Goal: Task Accomplishment & Management: Complete application form

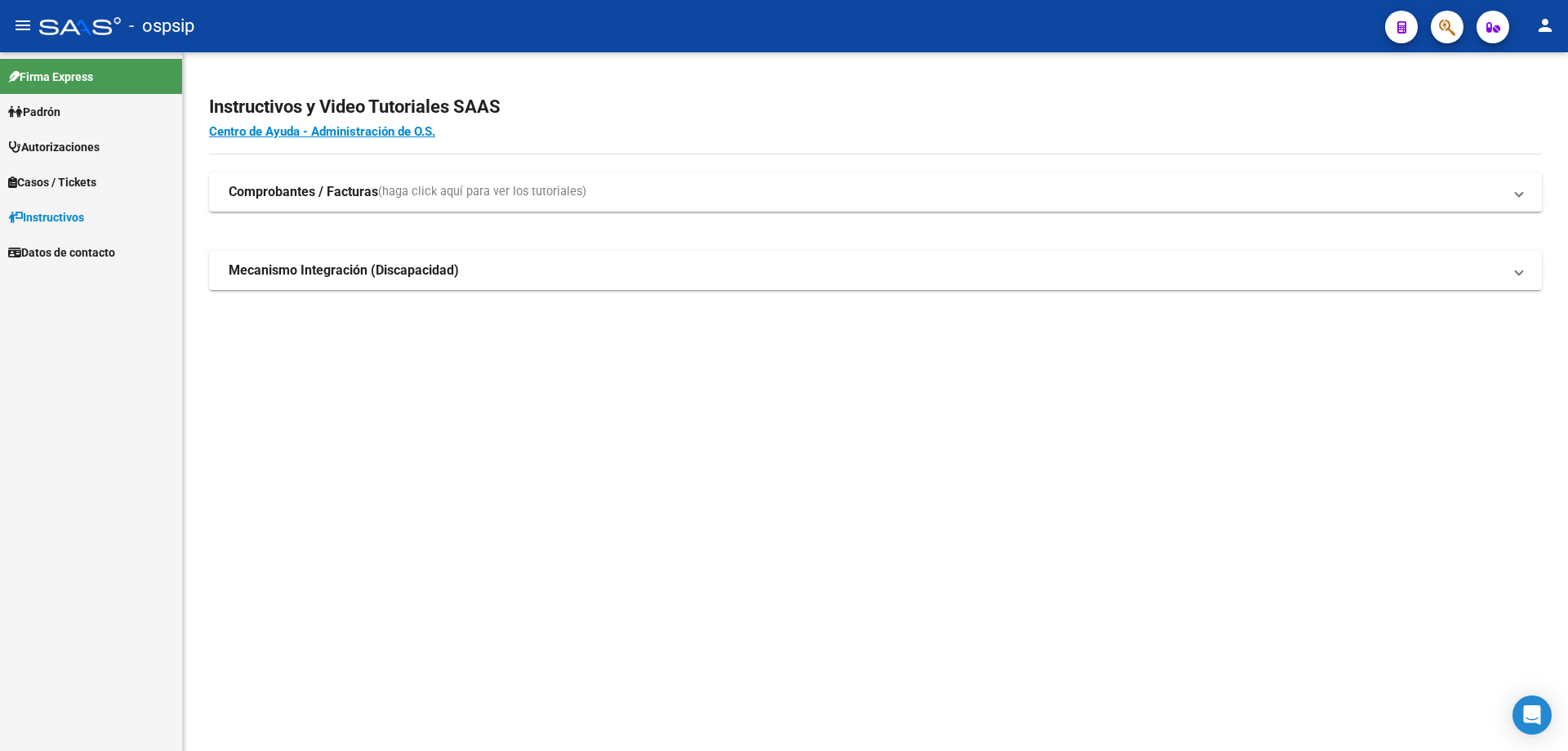
click at [1444, 31] on icon "button" at bounding box center [1447, 27] width 16 height 19
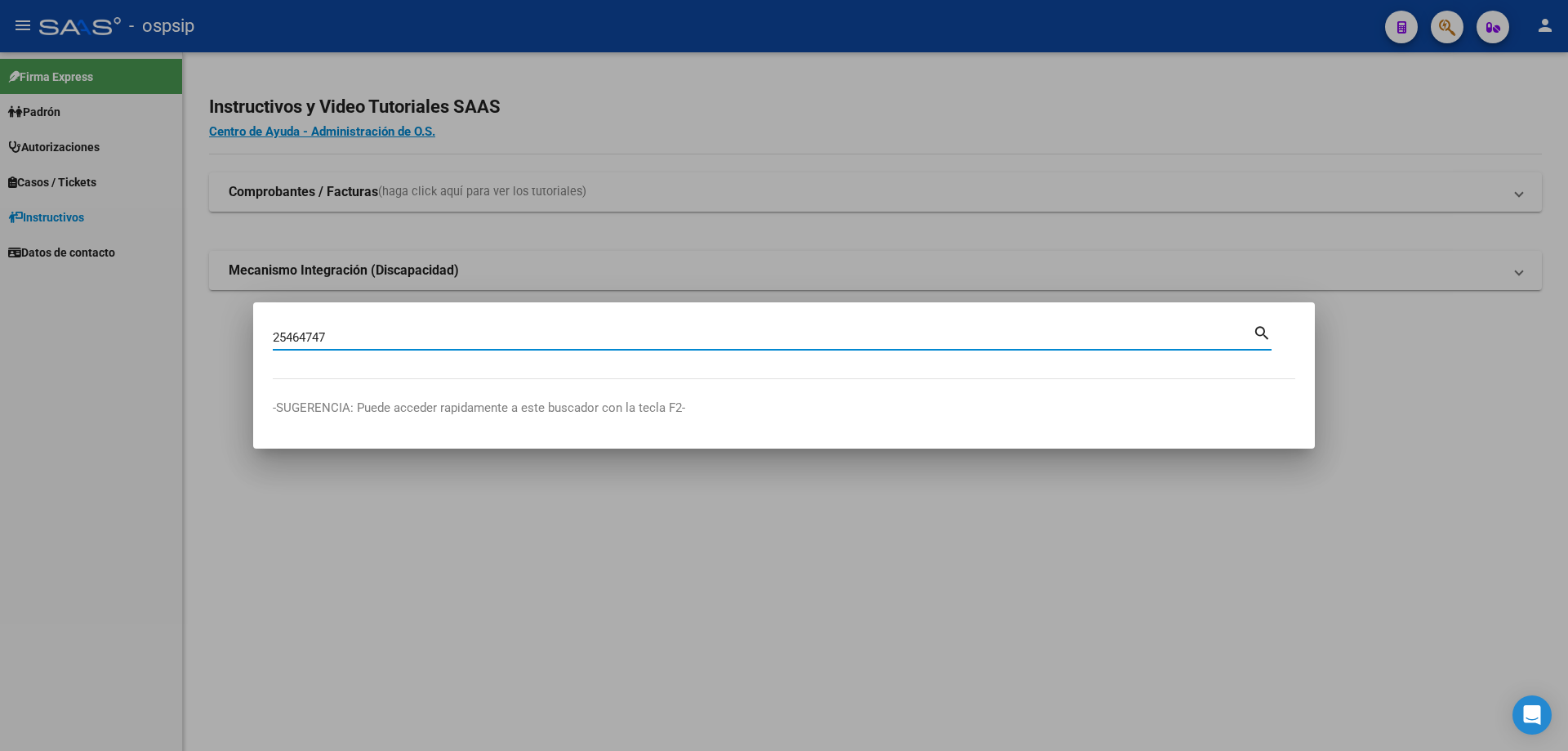
type input "25464747"
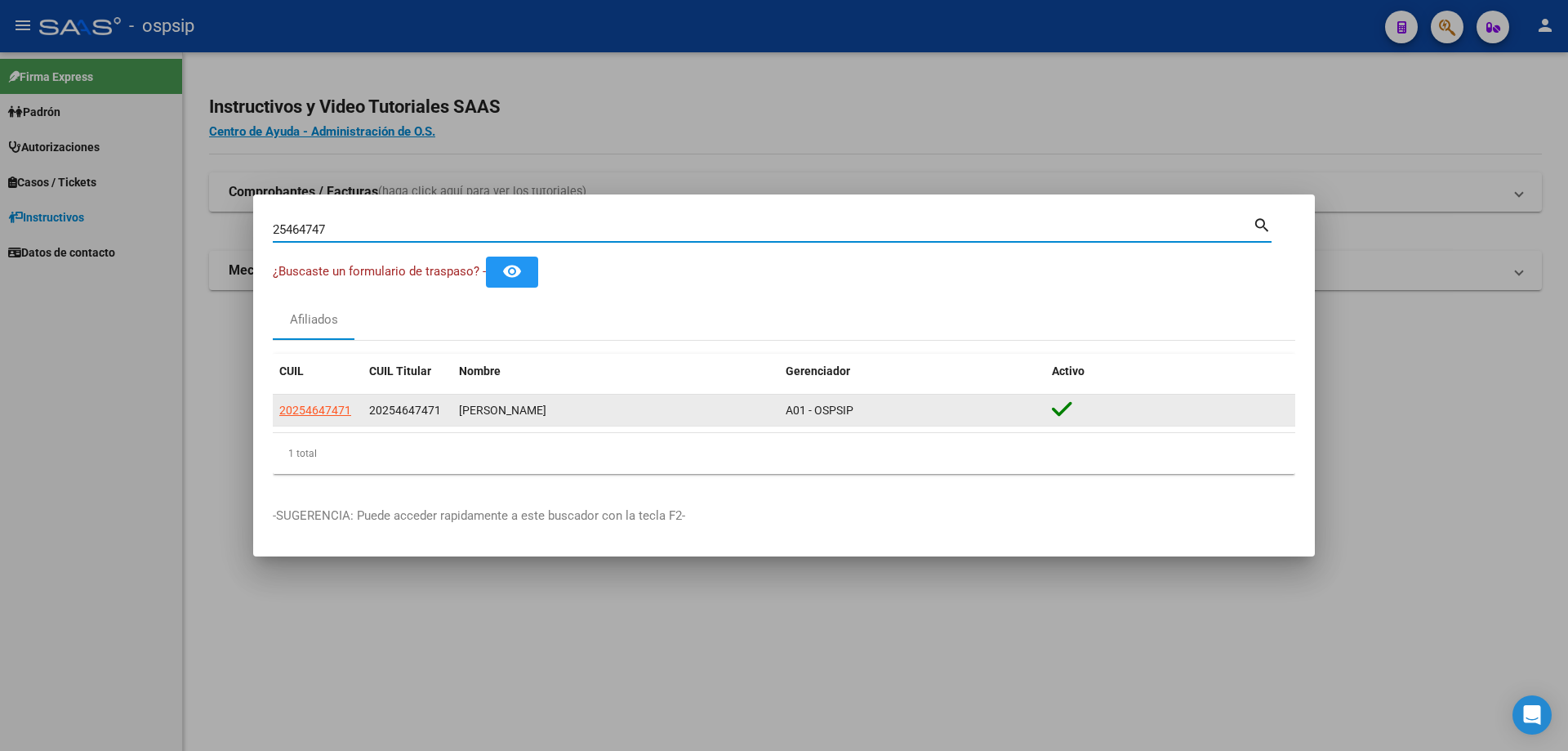
click at [333, 404] on span "20254647471" at bounding box center [315, 410] width 72 height 13
type textarea "20254647471"
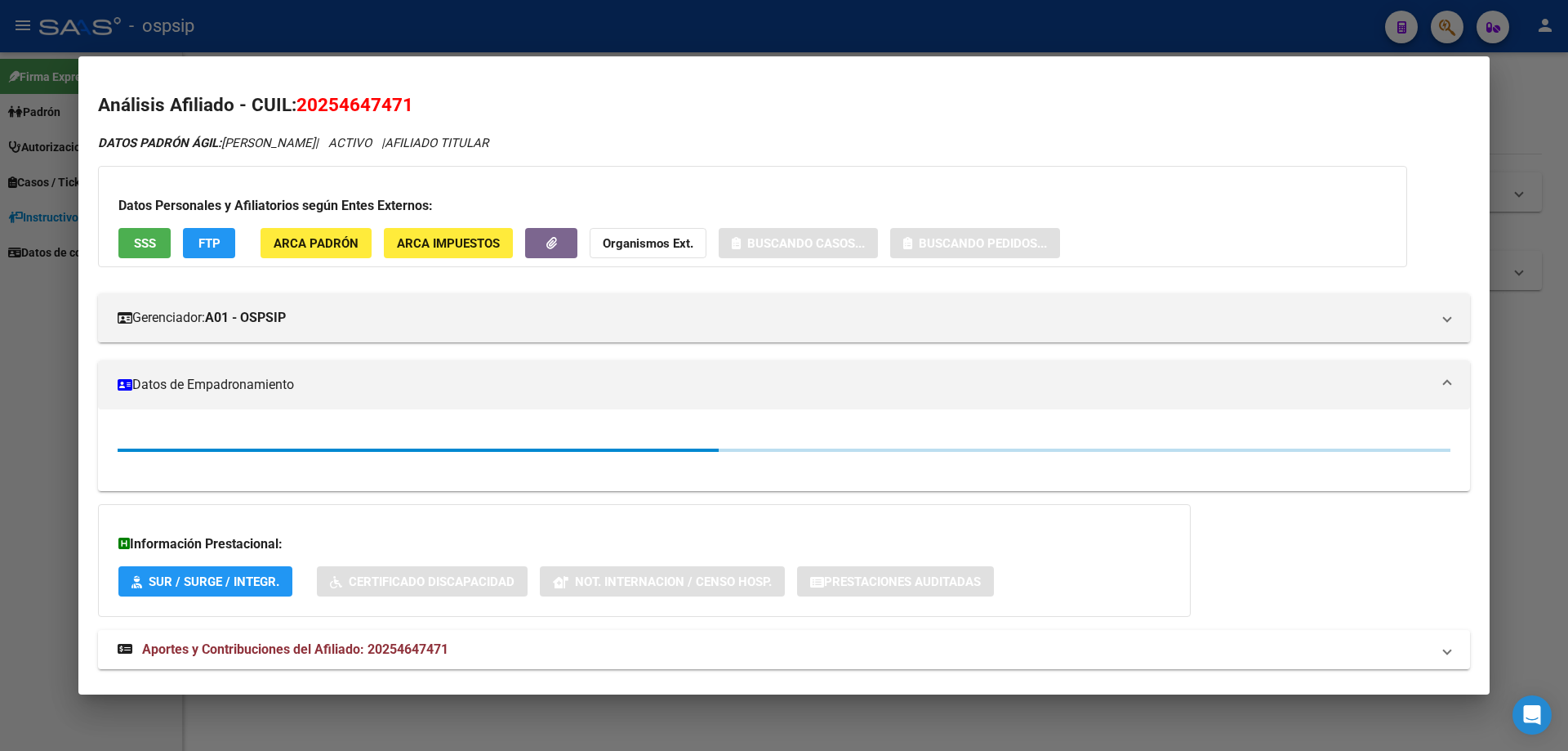
click at [128, 244] on button "SSS" at bounding box center [144, 243] width 52 height 31
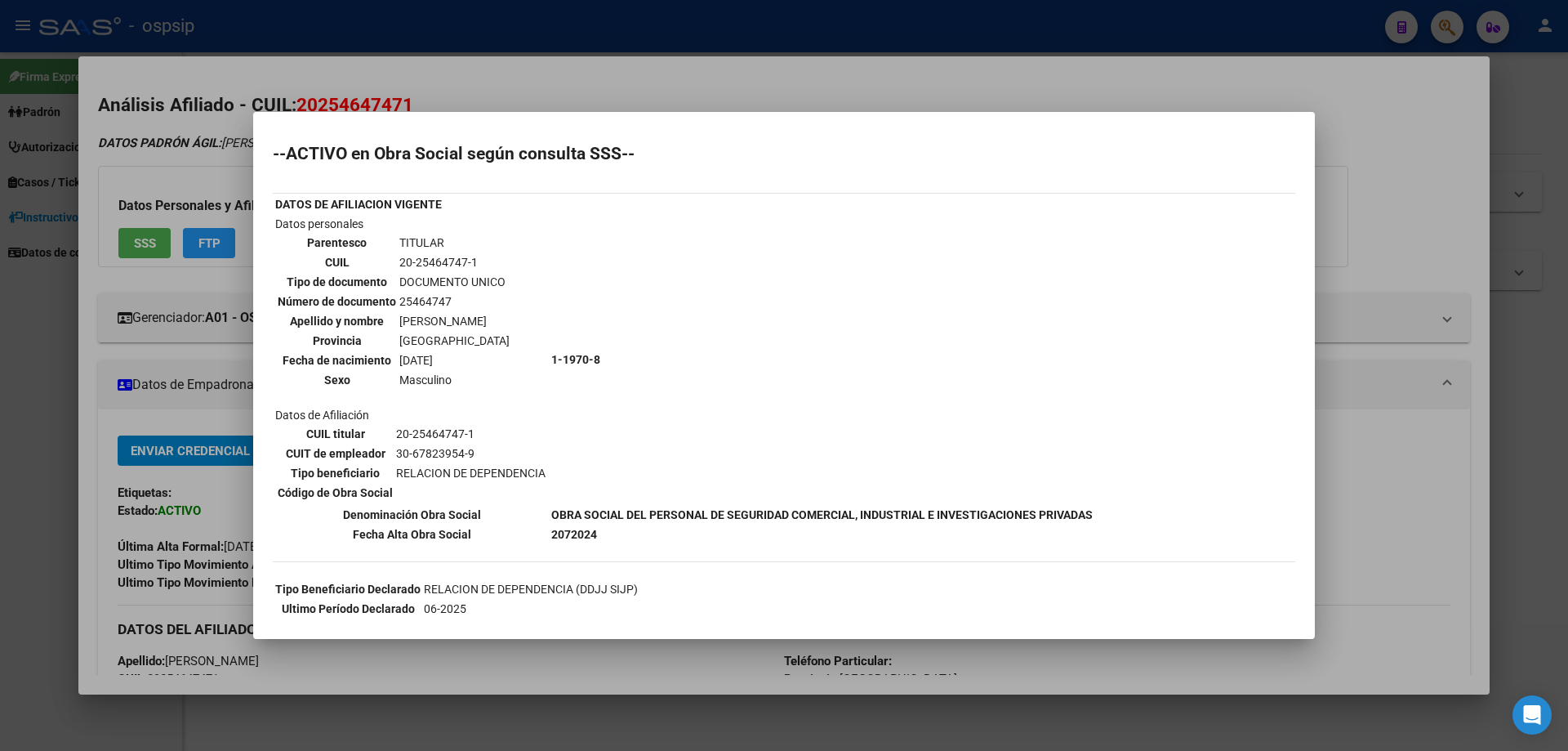
scroll to position [73, 0]
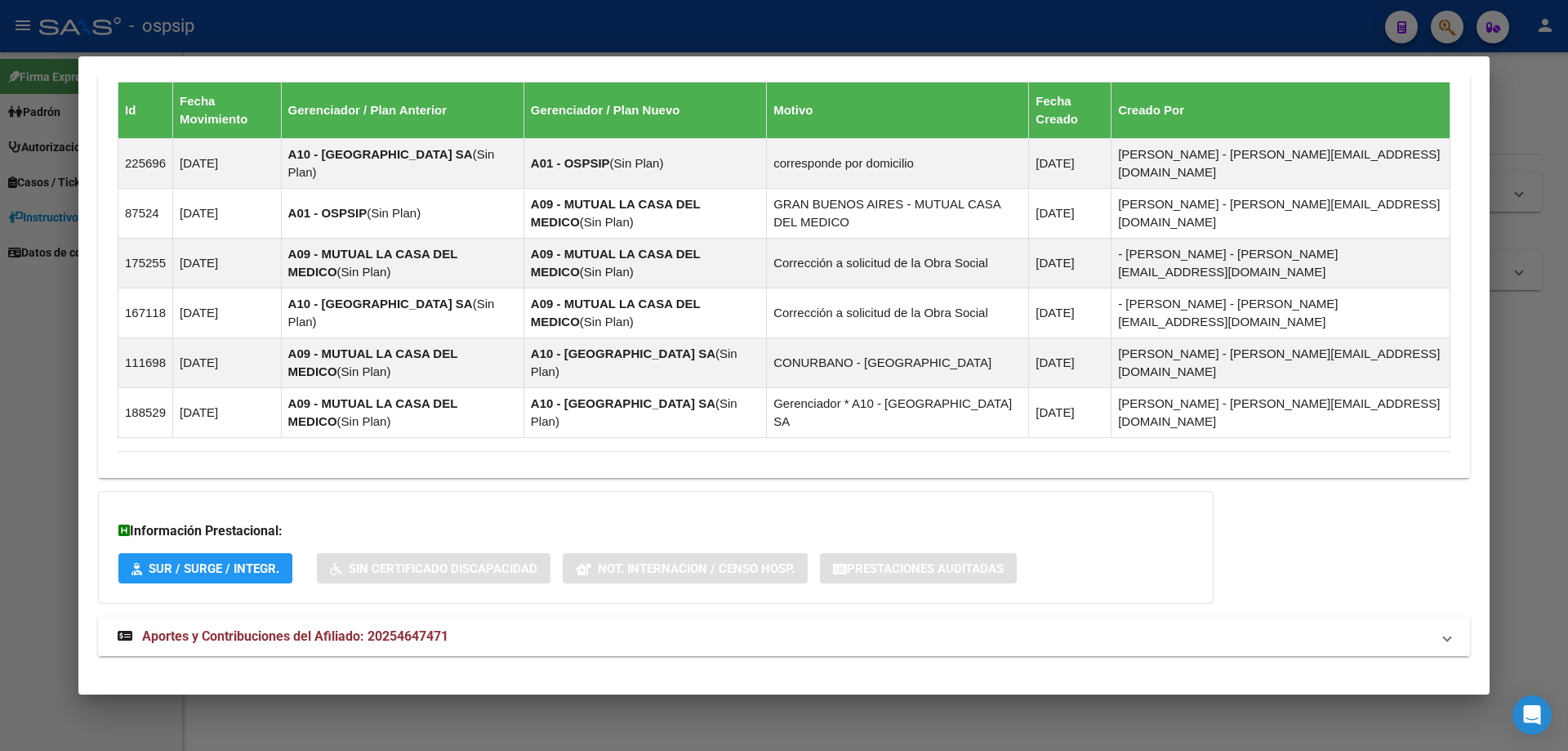
click at [226, 628] on span "Aportes y Contribuciones del Afiliado: 20254647471" at bounding box center [296, 636] width 306 height 15
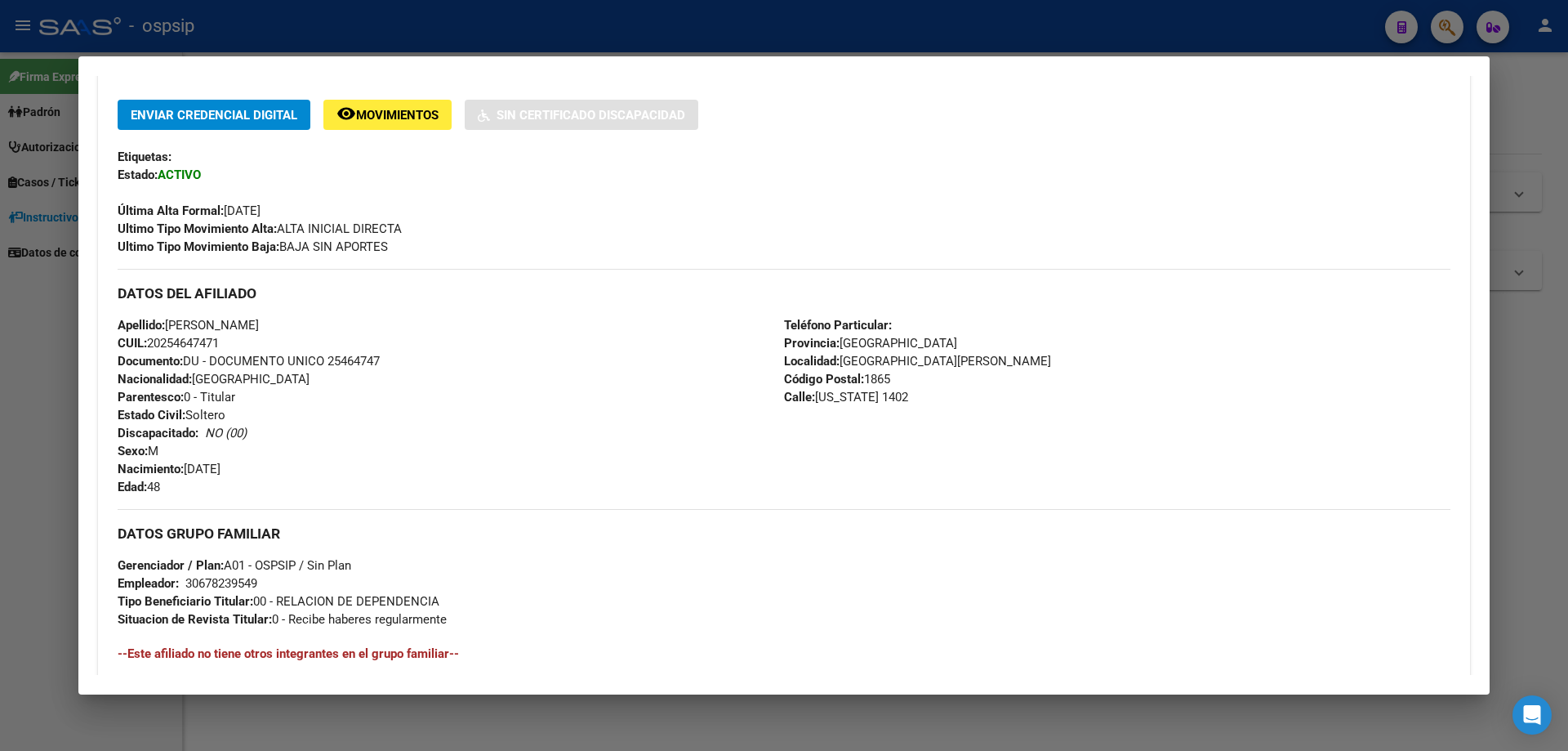
scroll to position [0, 0]
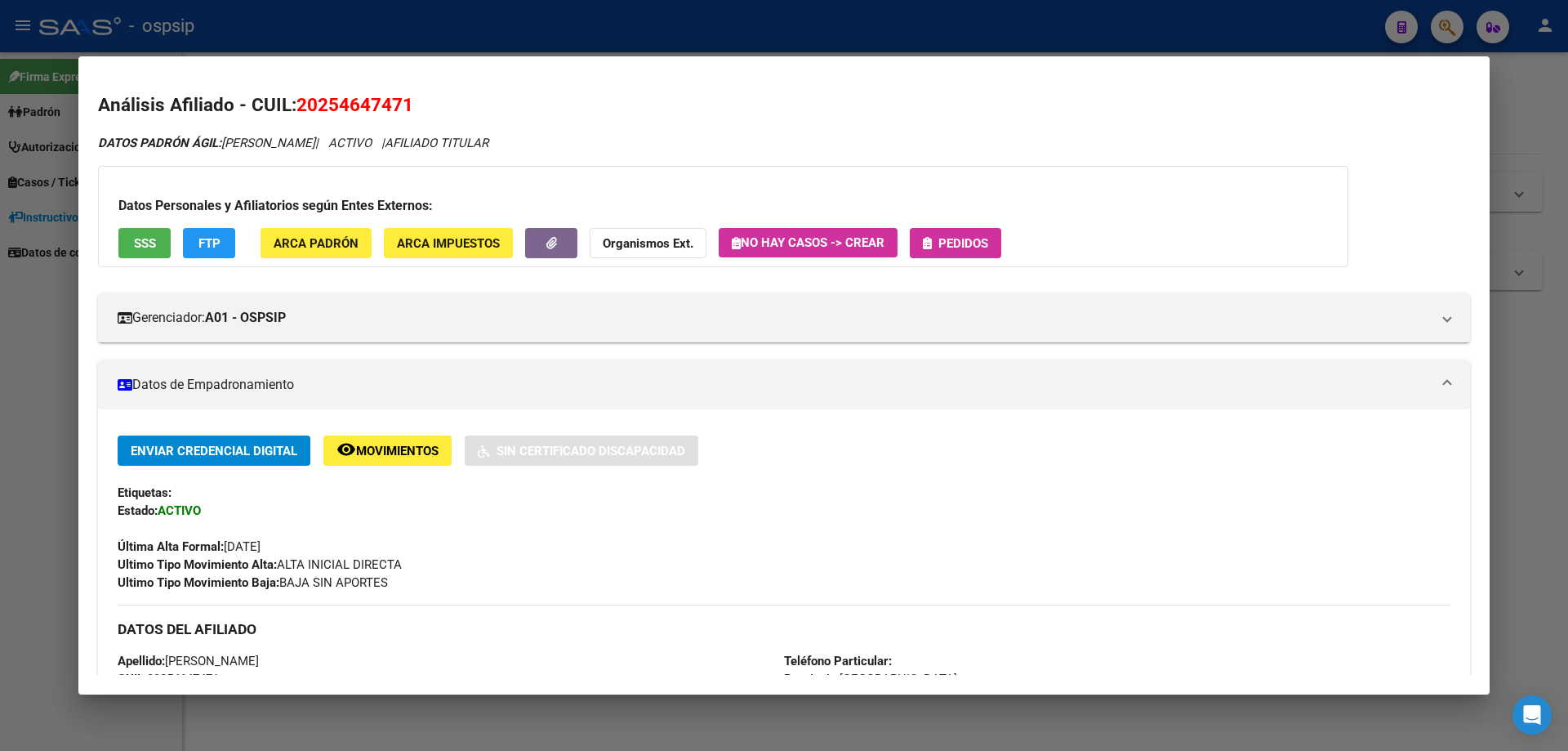
click at [938, 248] on span "Pedidos" at bounding box center [955, 243] width 65 height 14
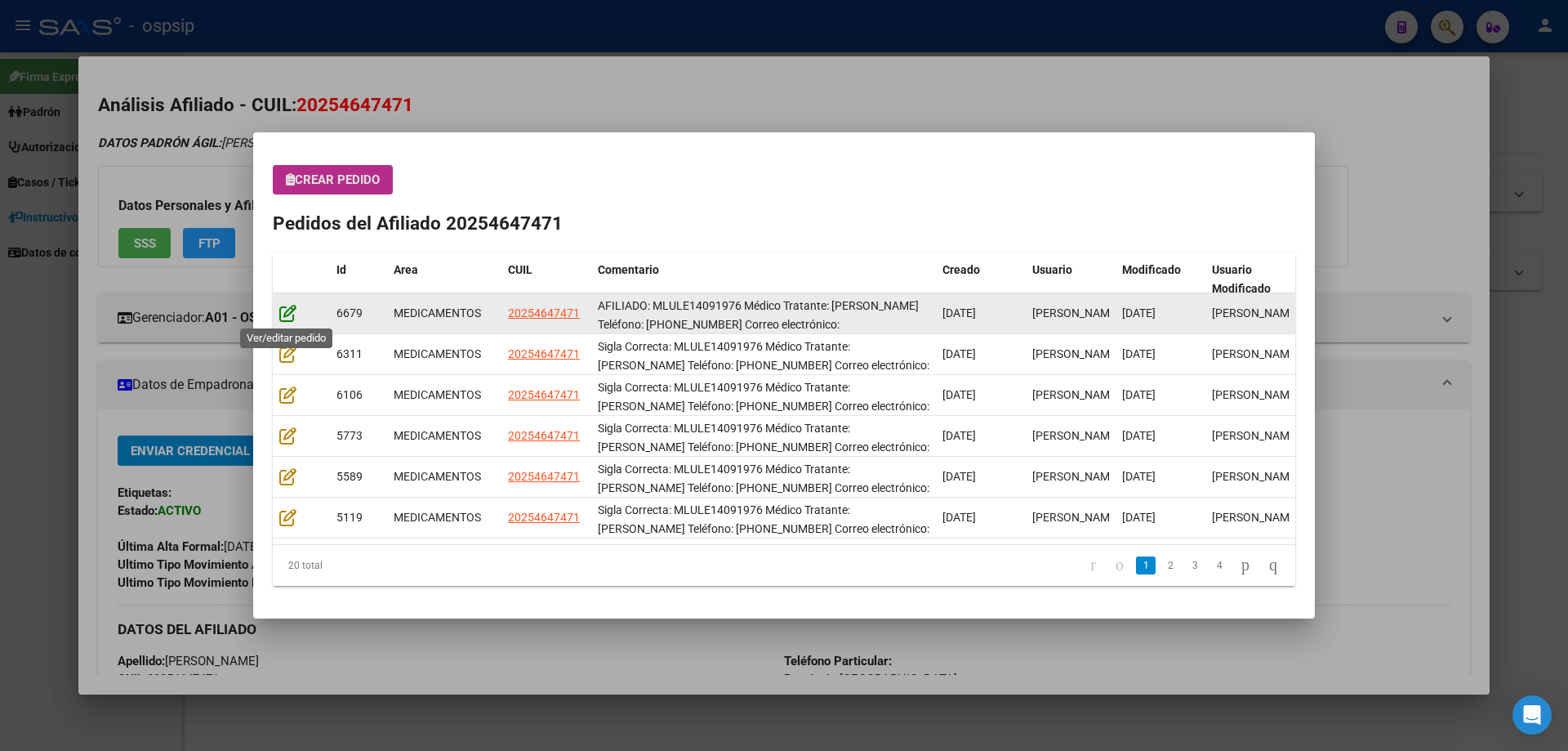
click at [279, 317] on icon at bounding box center [287, 313] width 17 height 18
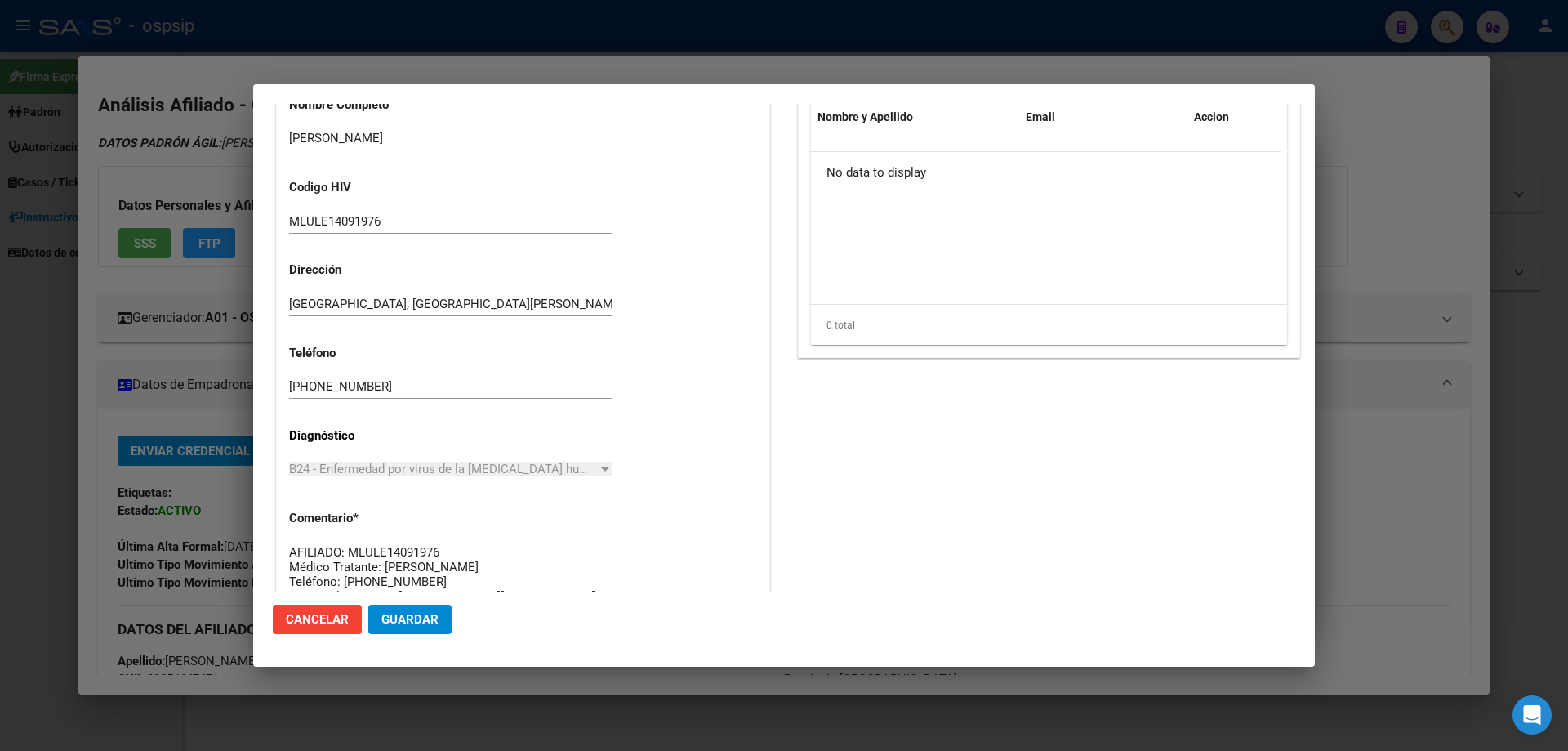
scroll to position [572, 0]
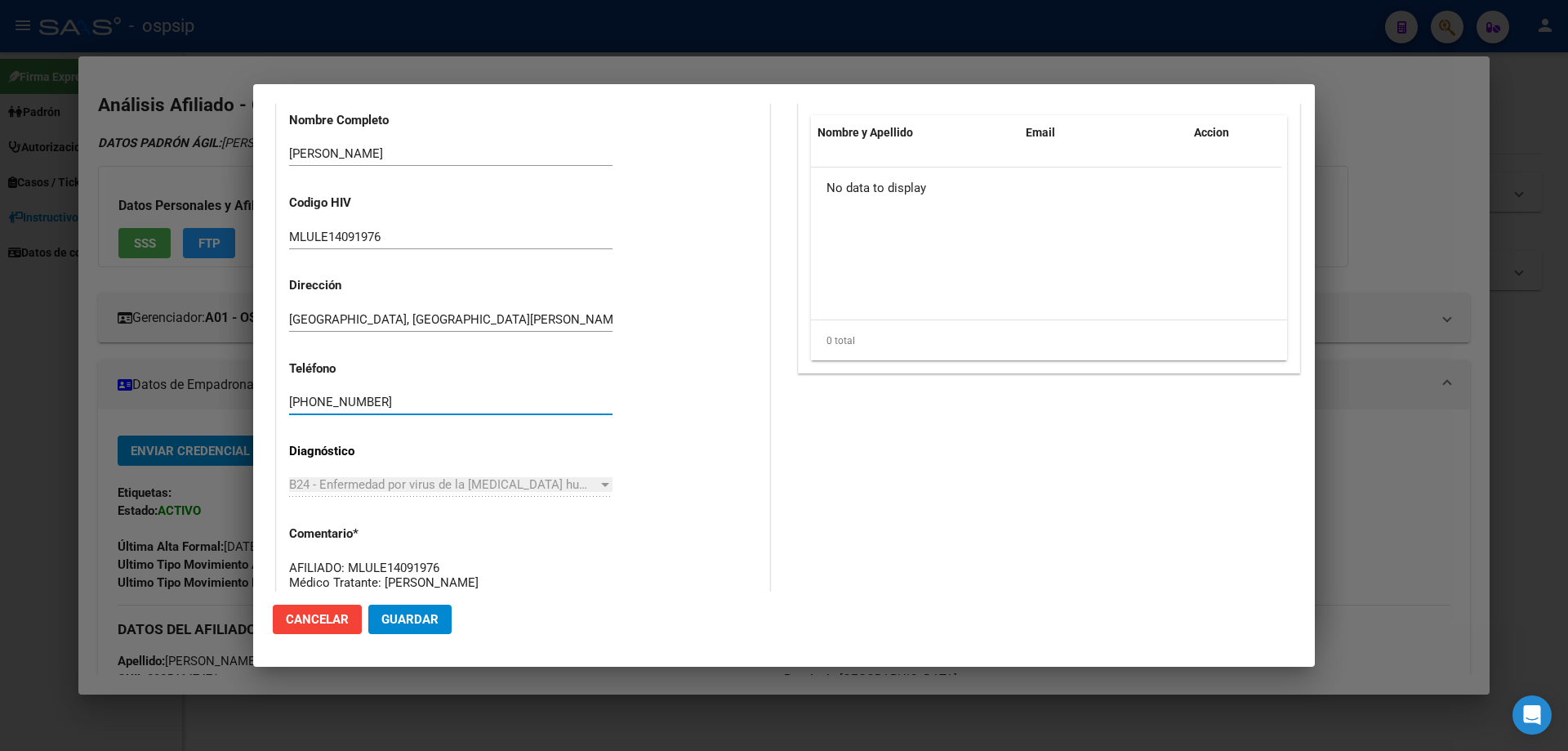
drag, startPoint x: 406, startPoint y: 396, endPoint x: 232, endPoint y: 428, distance: 176.9
click at [232, 428] on div "25464747 Buscar (apellido, dni, cuil, nro traspaso, cuit, obra social) search ¿…" at bounding box center [784, 375] width 1568 height 751
drag, startPoint x: 287, startPoint y: 405, endPoint x: 427, endPoint y: 424, distance: 141.3
click at [427, 424] on div "[PHONE_NUMBER]" at bounding box center [451, 409] width 324 height 40
drag, startPoint x: 403, startPoint y: 408, endPoint x: 192, endPoint y: 417, distance: 211.2
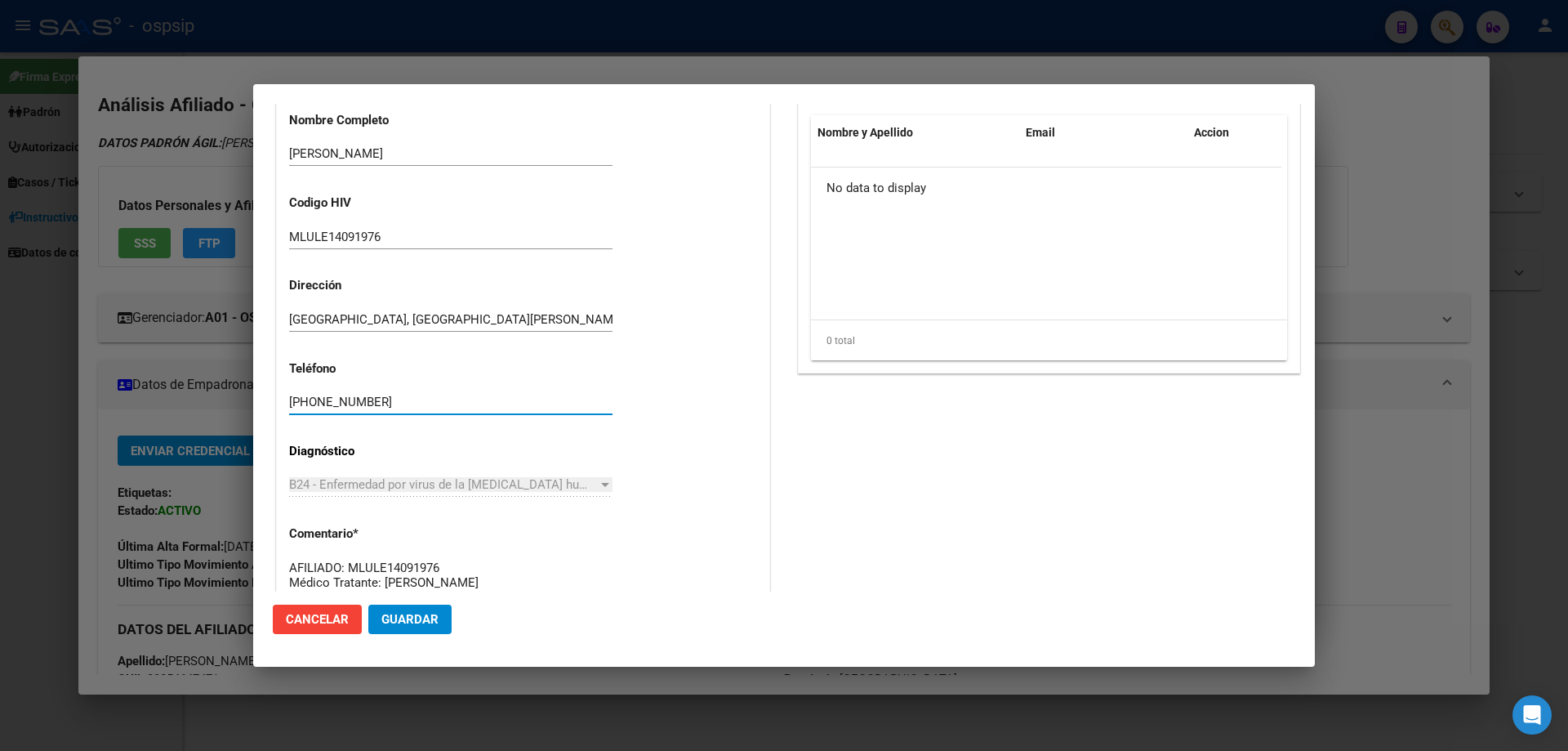
click at [192, 417] on div "25464747 Buscar (apellido, dni, cuil, nro traspaso, cuit, obra social) search ¿…" at bounding box center [784, 375] width 1568 height 751
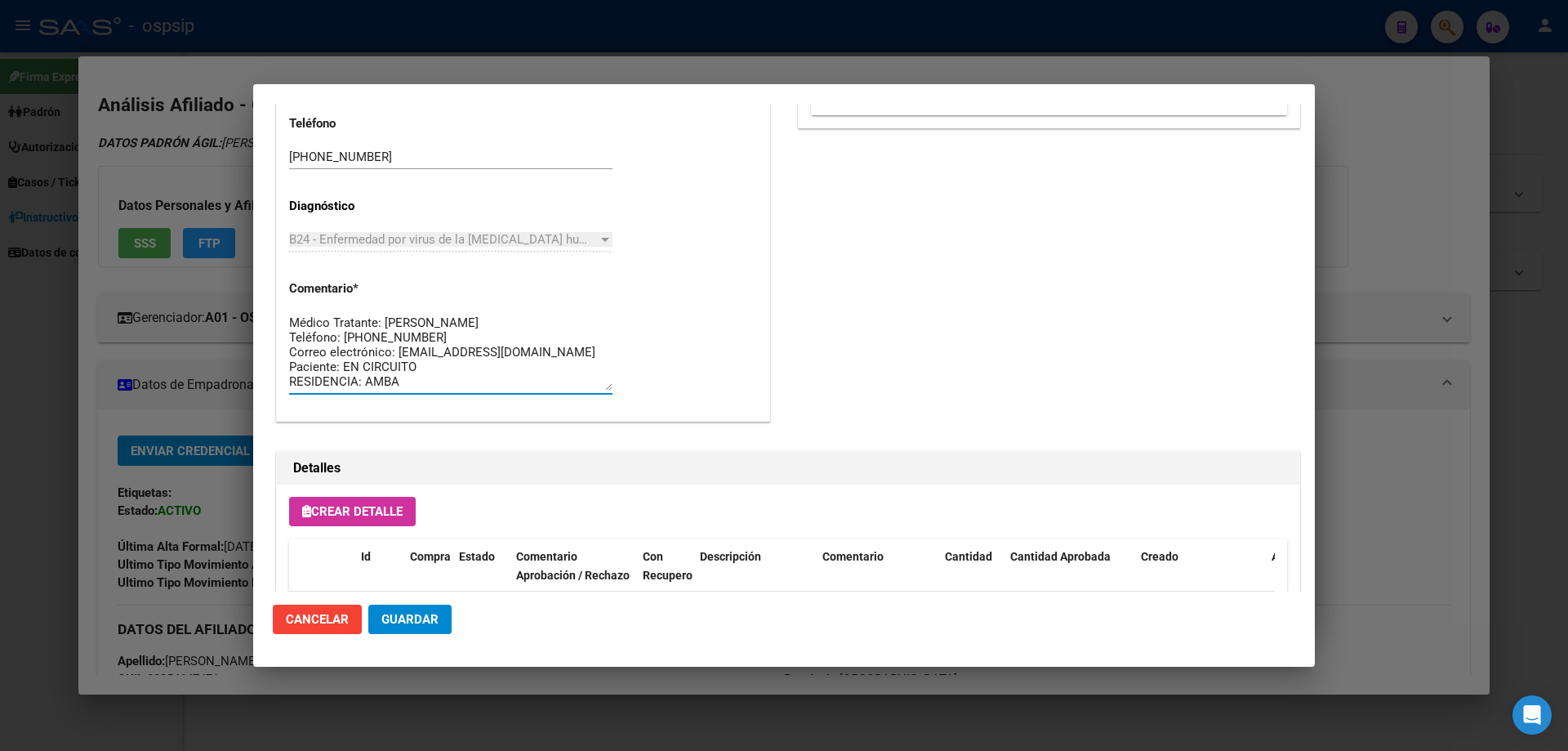
scroll to position [0, 0]
drag, startPoint x: 426, startPoint y: 385, endPoint x: 237, endPoint y: 295, distance: 209.3
click at [235, 295] on div "25464747 Buscar (apellido, dni, cuil, nro traspaso, cuit, obra social) search ¿…" at bounding box center [784, 375] width 1568 height 751
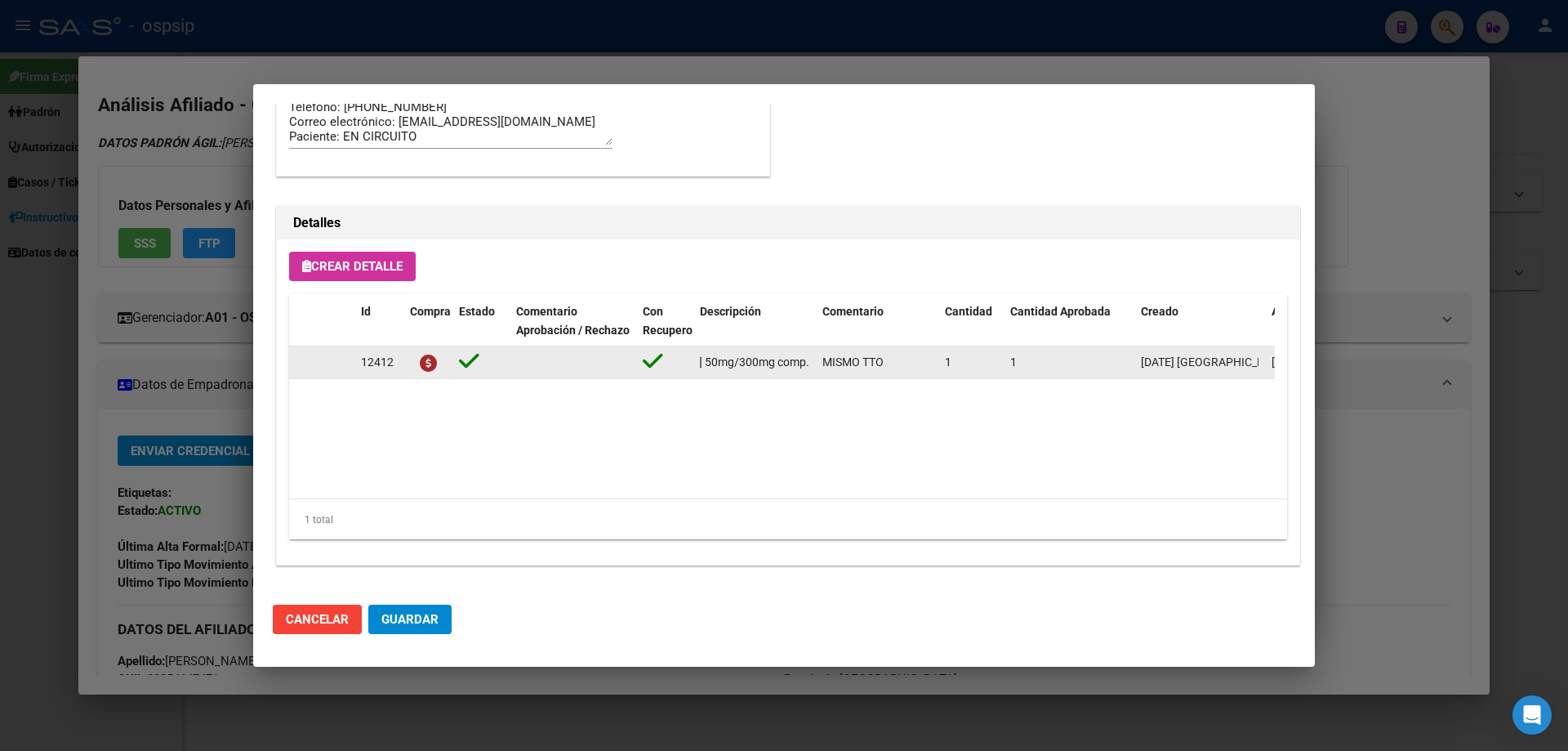
scroll to position [0, 202]
drag, startPoint x: 697, startPoint y: 363, endPoint x: 801, endPoint y: 365, distance: 104.0
click at [825, 362] on div "12412 [MEDICAL_DATA]+[MEDICAL_DATA] 50mg/300mg comp. x 30 (DTG/3TC) MISMO TTO 1…" at bounding box center [899, 362] width 1221 height 32
copy span "[MEDICAL_DATA]+[MEDICAL_DATA] 50mg/300mg comp. x 30 (DTG/3TC)"
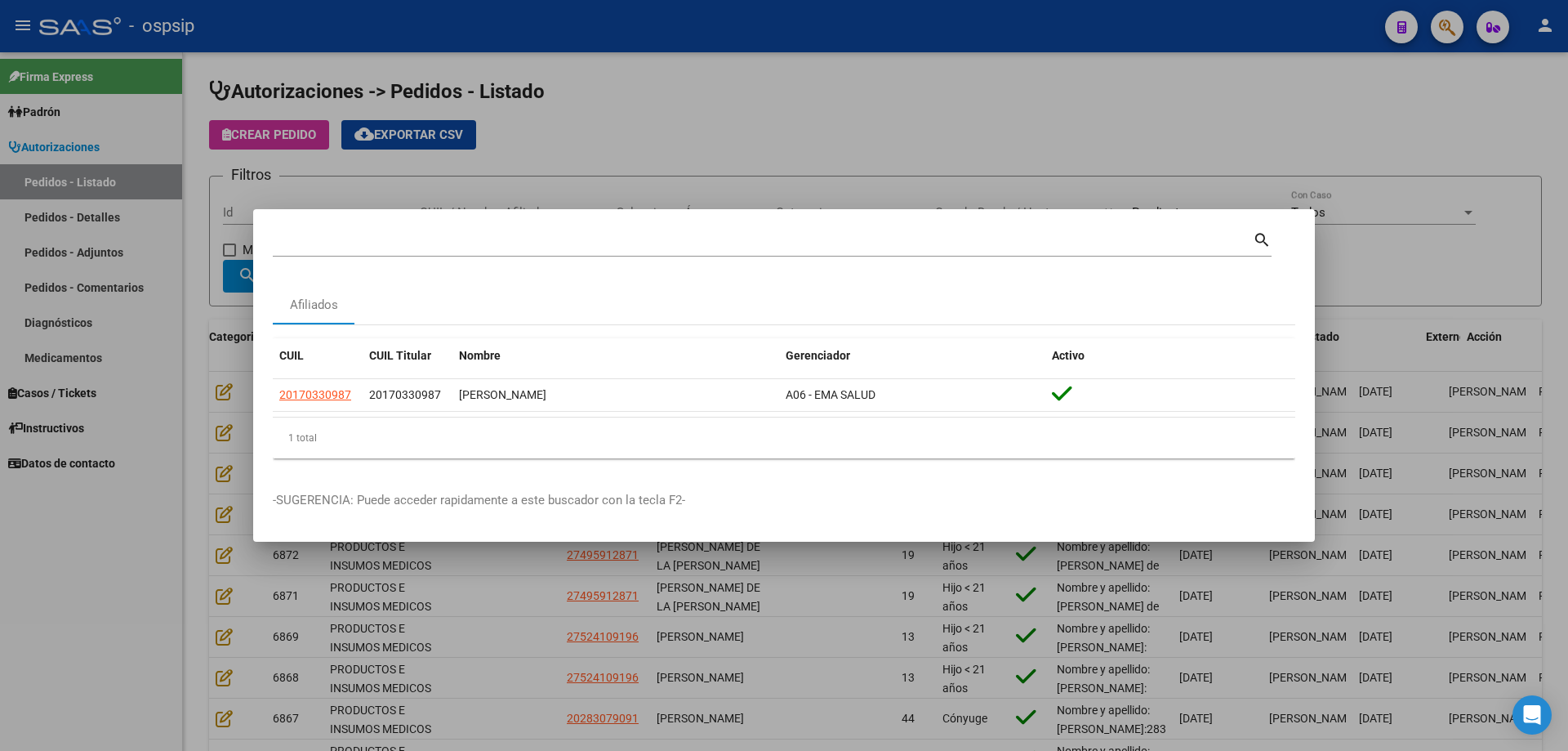
scroll to position [4, 0]
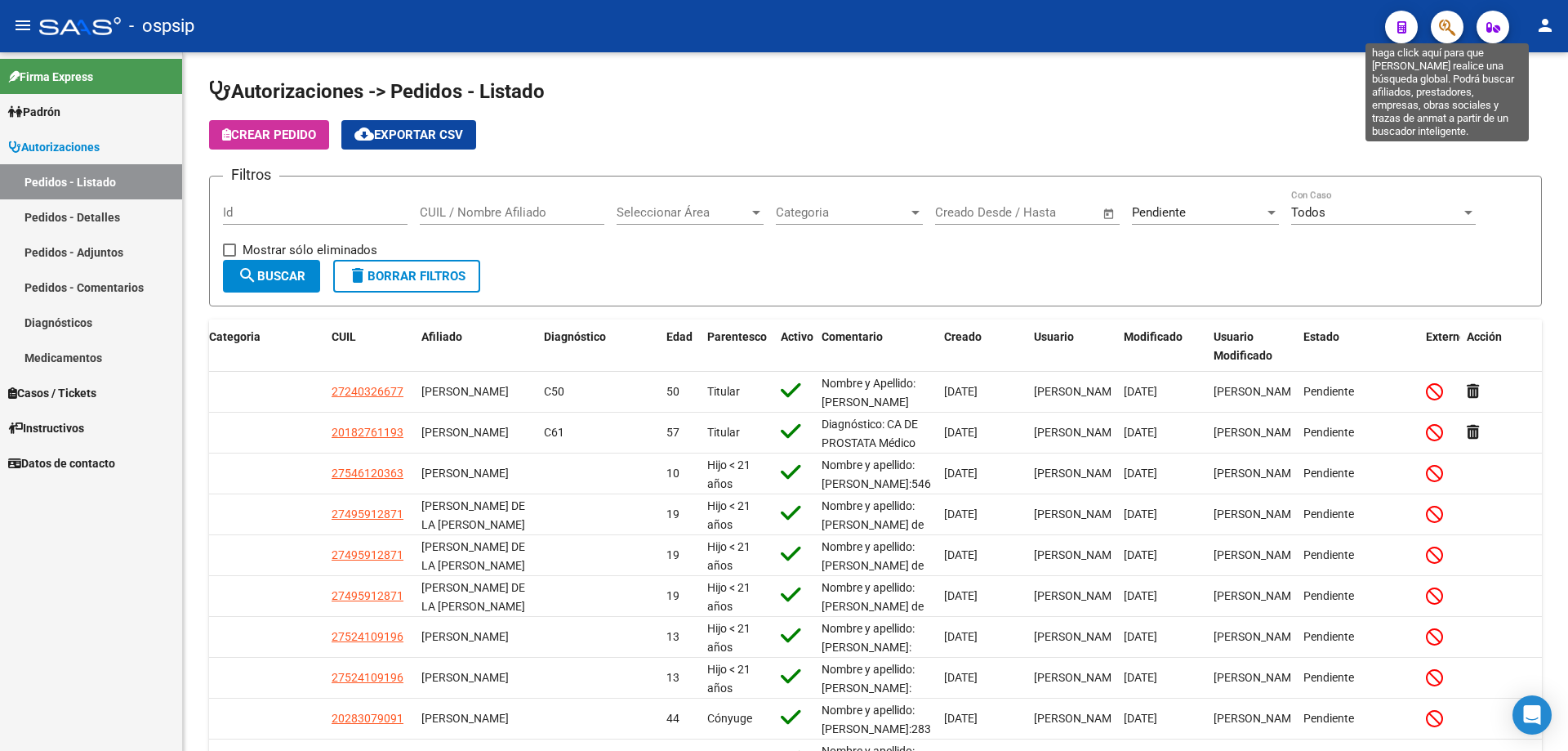
click at [1450, 30] on icon "button" at bounding box center [1447, 27] width 16 height 19
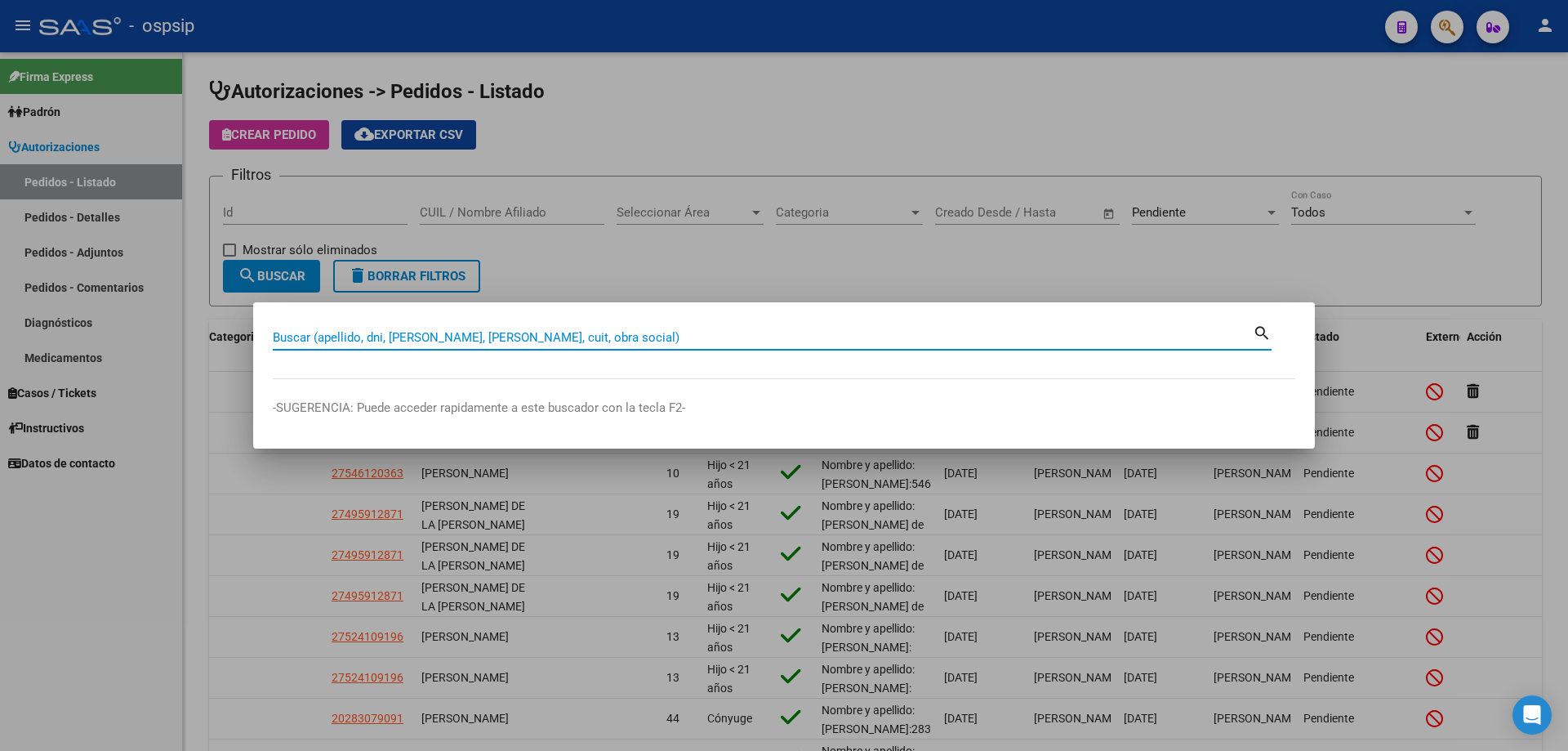
paste input "20254647471"
type input "20254647471"
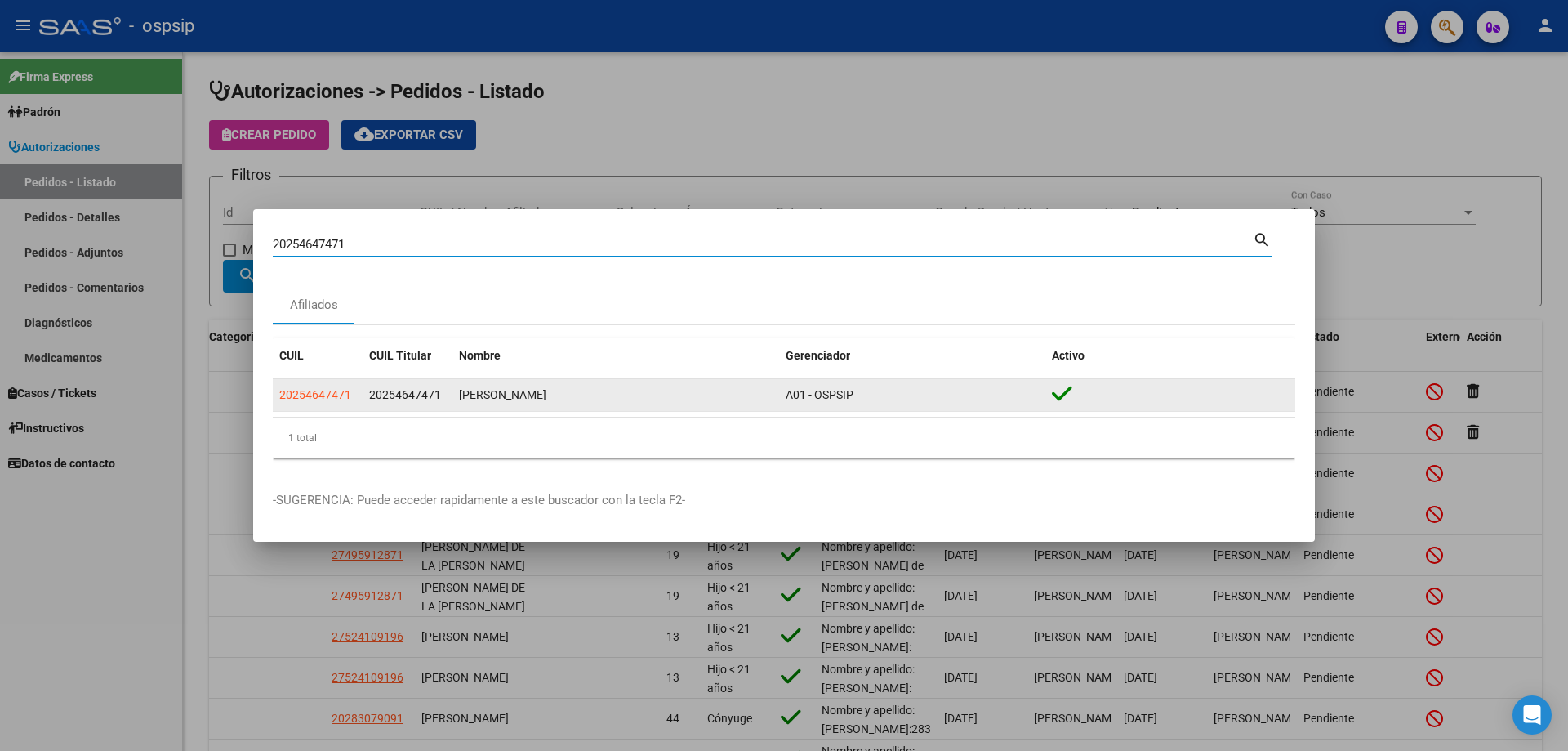
click at [322, 398] on span "20254647471" at bounding box center [315, 394] width 72 height 13
type textarea "20254647471"
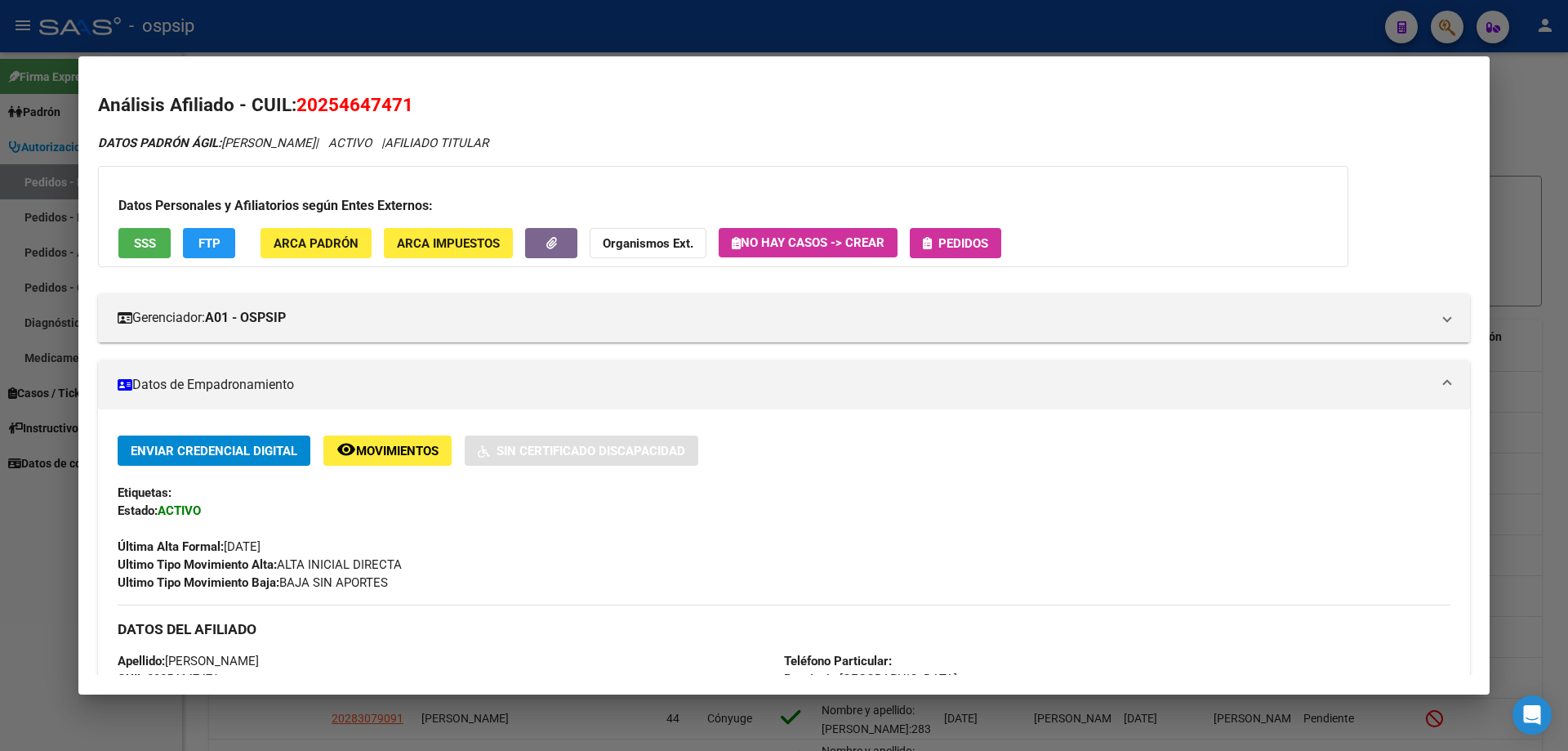
click at [939, 243] on span "Pedidos" at bounding box center [955, 243] width 65 height 14
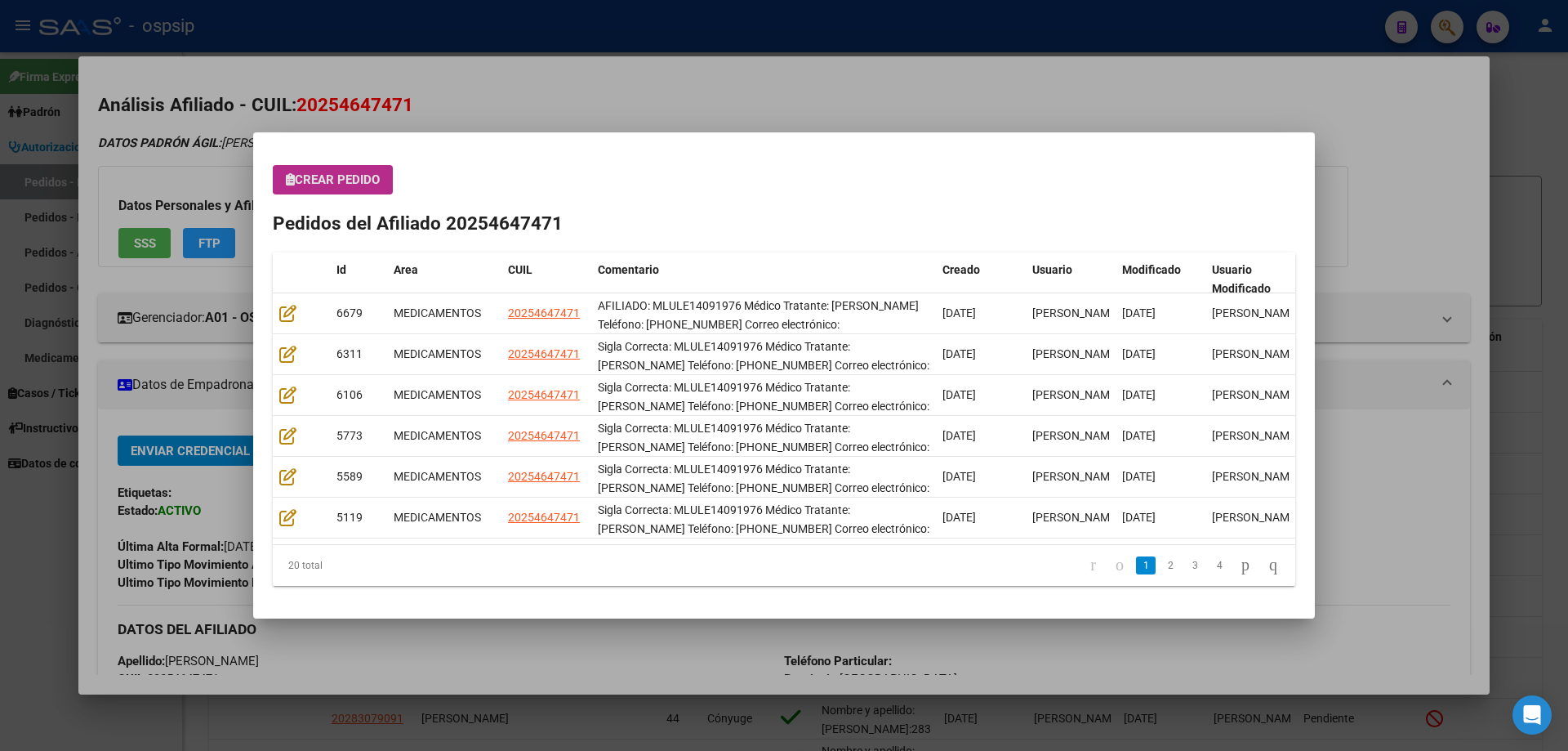
click at [295, 196] on div "Crear Pedido Pedidos del Afiliado 20254647471 Id Area CUIL Comentario Creado Us…" at bounding box center [784, 375] width 1022 height 421
click at [308, 171] on button "Crear Pedido" at bounding box center [333, 179] width 120 height 30
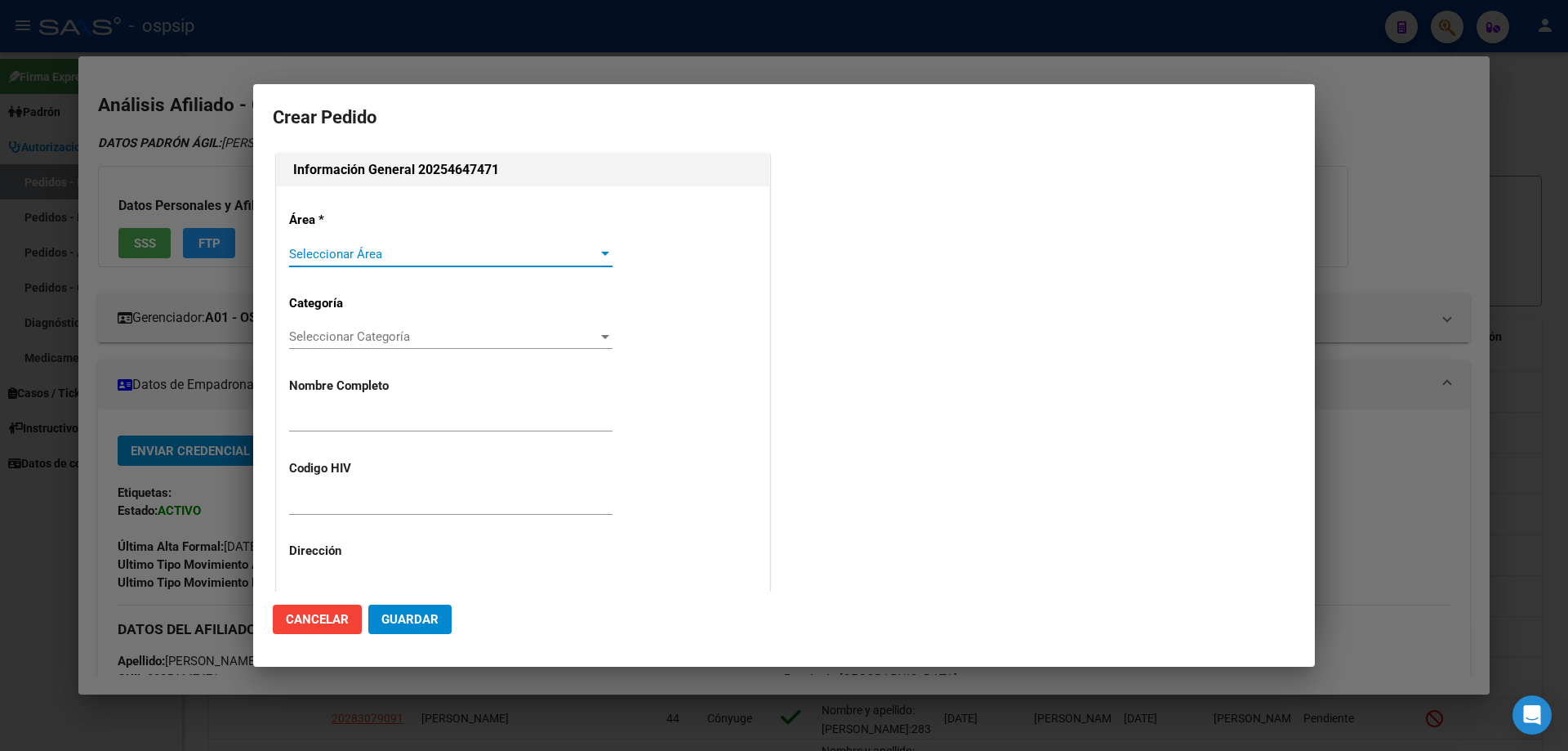
type input "[PERSON_NAME]"
type input "MLULE14091976"
type input "[GEOGRAPHIC_DATA], [GEOGRAPHIC_DATA][PERSON_NAME], [US_STATE] 1402"
click at [324, 258] on span "Seleccionar Área" at bounding box center [443, 254] width 309 height 14
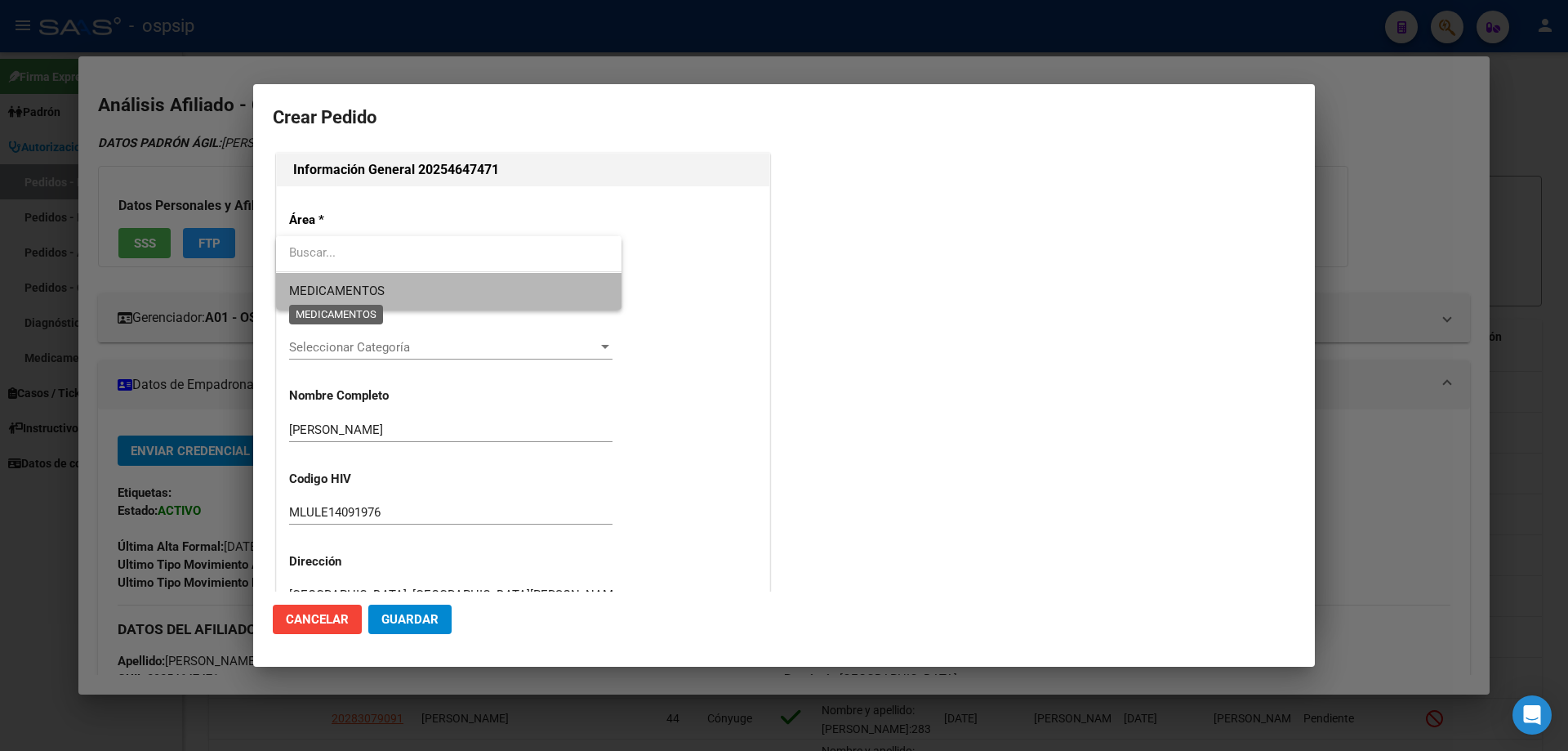
click at [317, 294] on span "MEDICAMENTOS" at bounding box center [337, 290] width 96 height 14
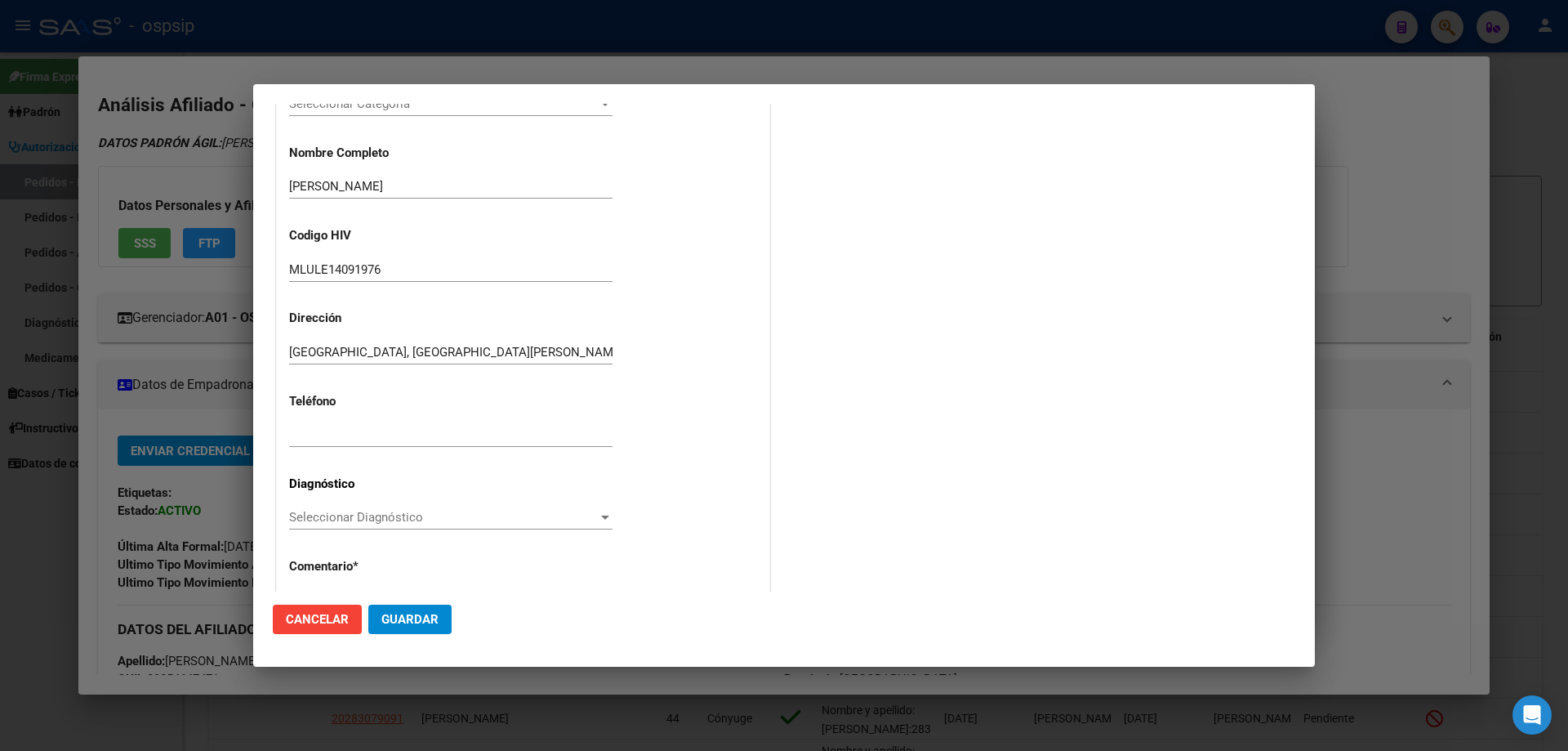
scroll to position [367, 0]
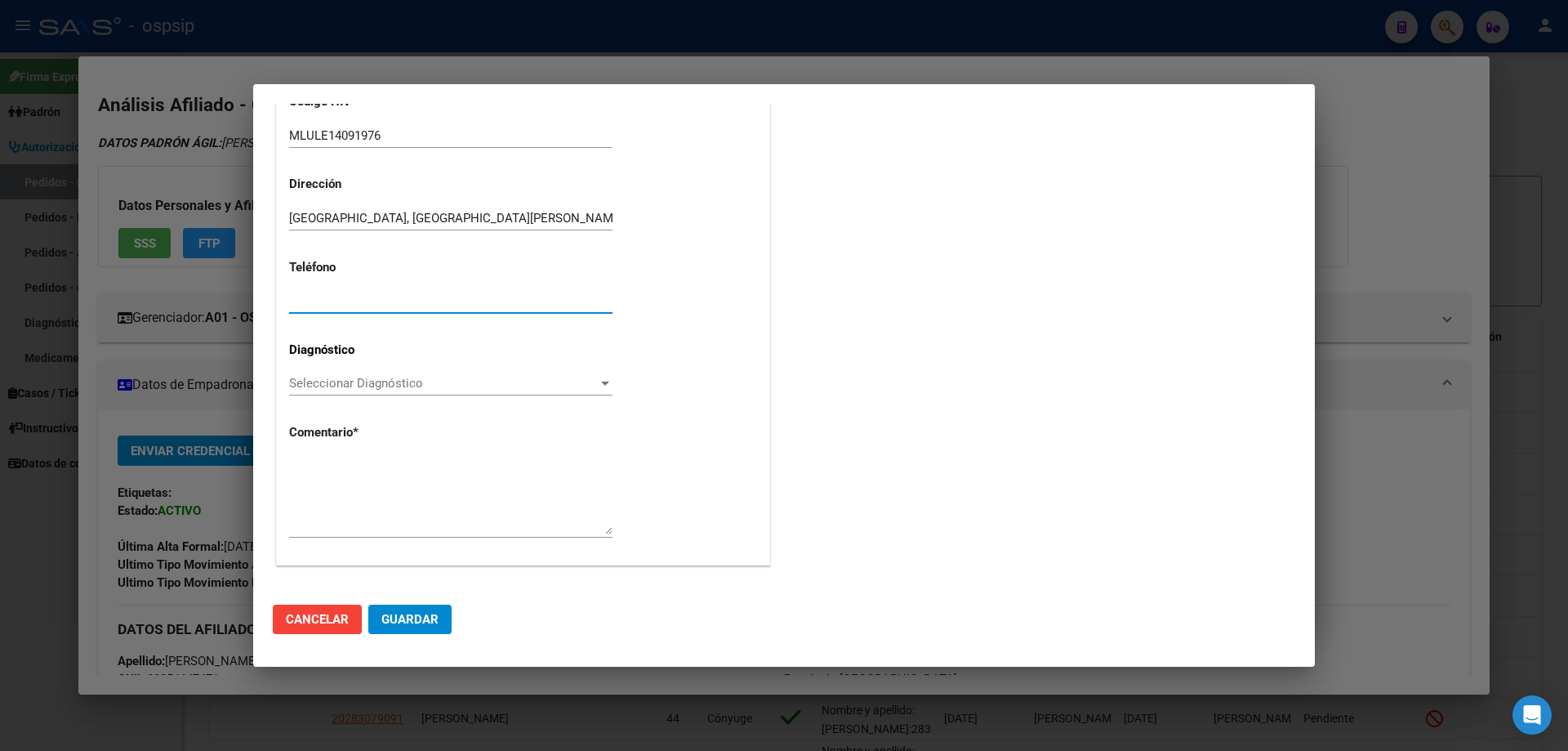
paste input "[PHONE_NUMBER]"
type input "[PHONE_NUMBER]"
click at [344, 394] on div "Seleccionar Diagnóstico Seleccionar Diagnóstico" at bounding box center [451, 382] width 324 height 24
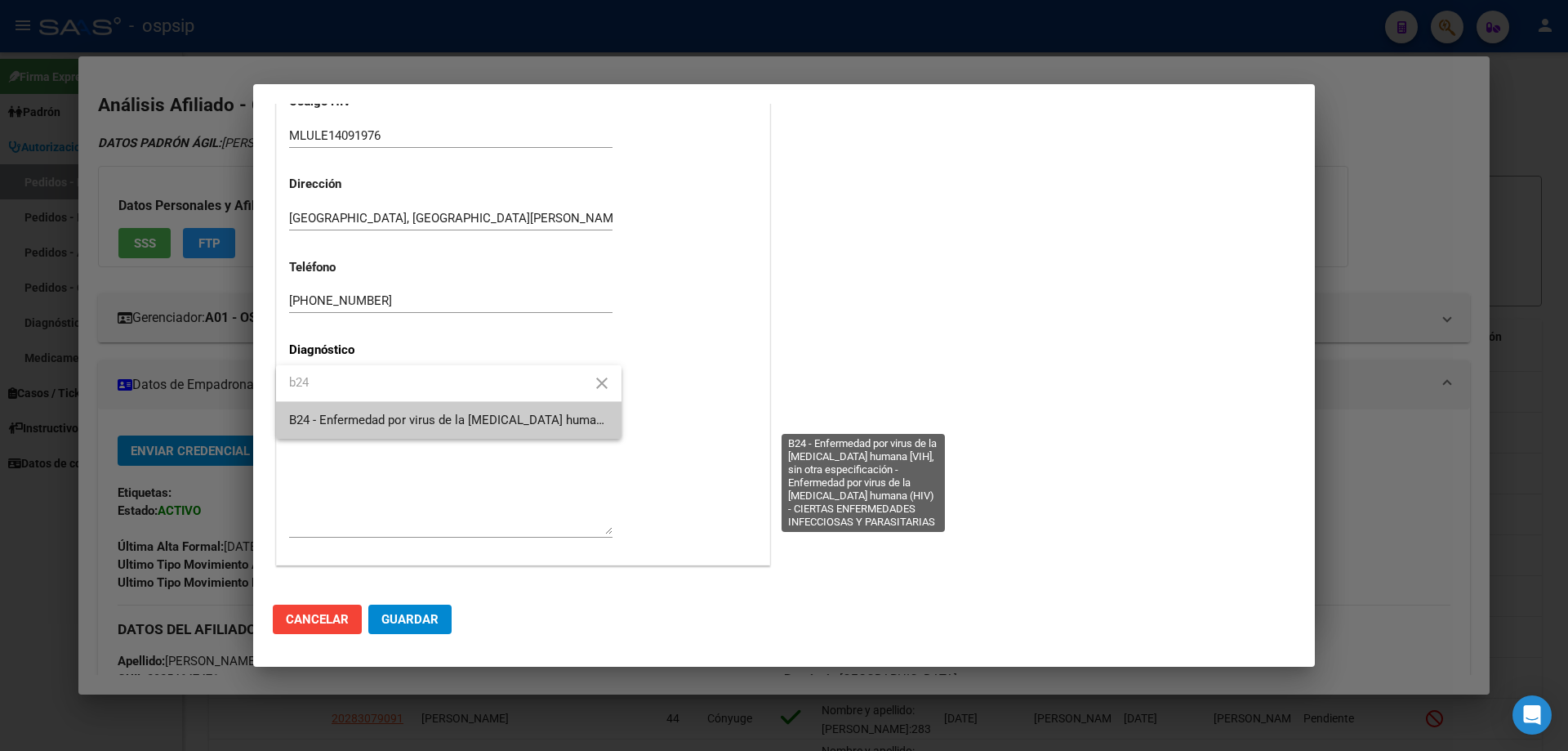
type input "b24"
click at [381, 425] on span "B24 - Enfermedad por virus de la [MEDICAL_DATA] humana [VIH], sin otra especifi…" at bounding box center [861, 420] width 1143 height 14
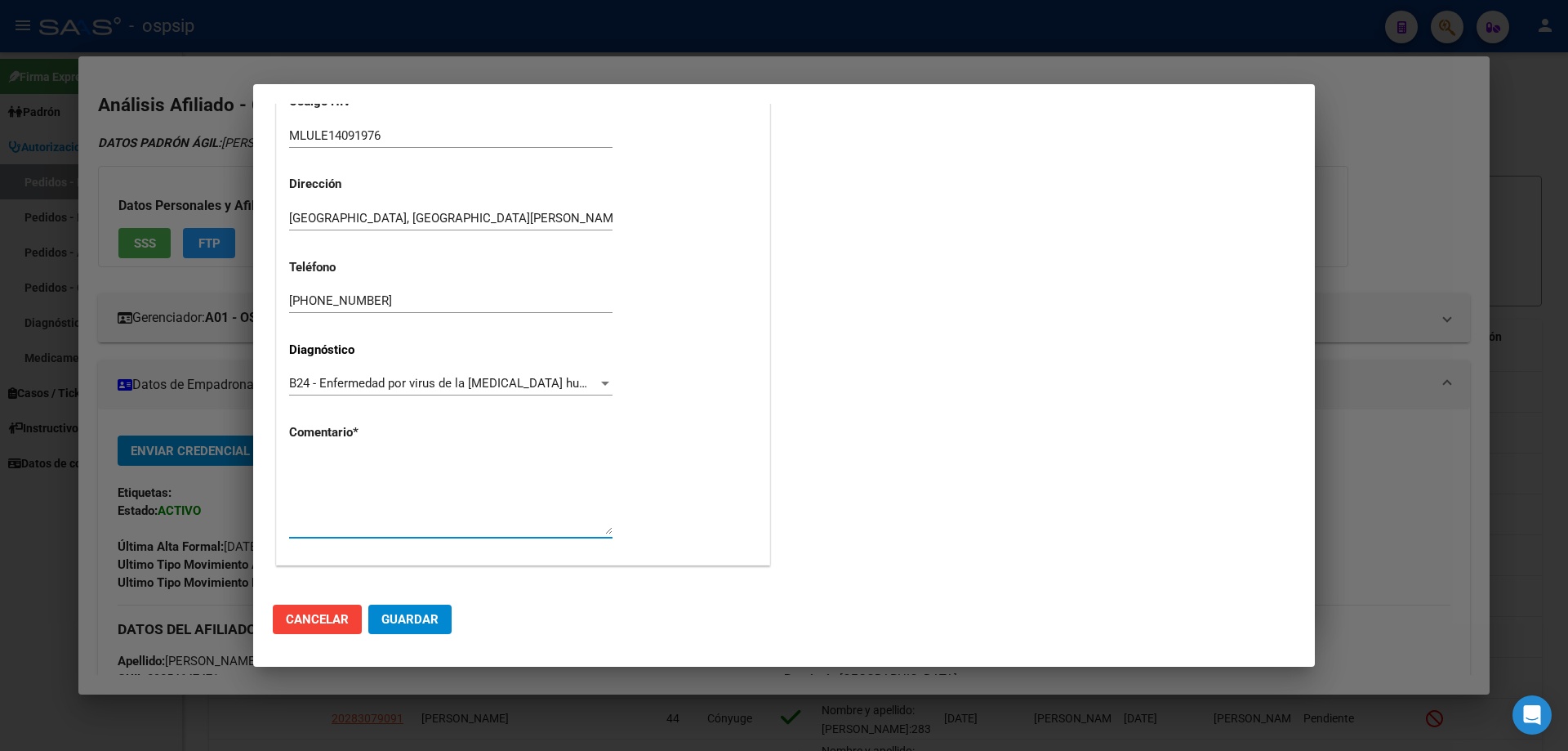
drag, startPoint x: 334, startPoint y: 453, endPoint x: 309, endPoint y: 502, distance: 55.0
paste textarea "AFILIADO: MLULE14091976 Médico Tratante: [PERSON_NAME] Teléfono: [PHONE_NUMBER]…"
type textarea "AFILIADO: MLULE14091976 Médico Tratante: [PERSON_NAME] Teléfono: [PHONE_NUMBER]…"
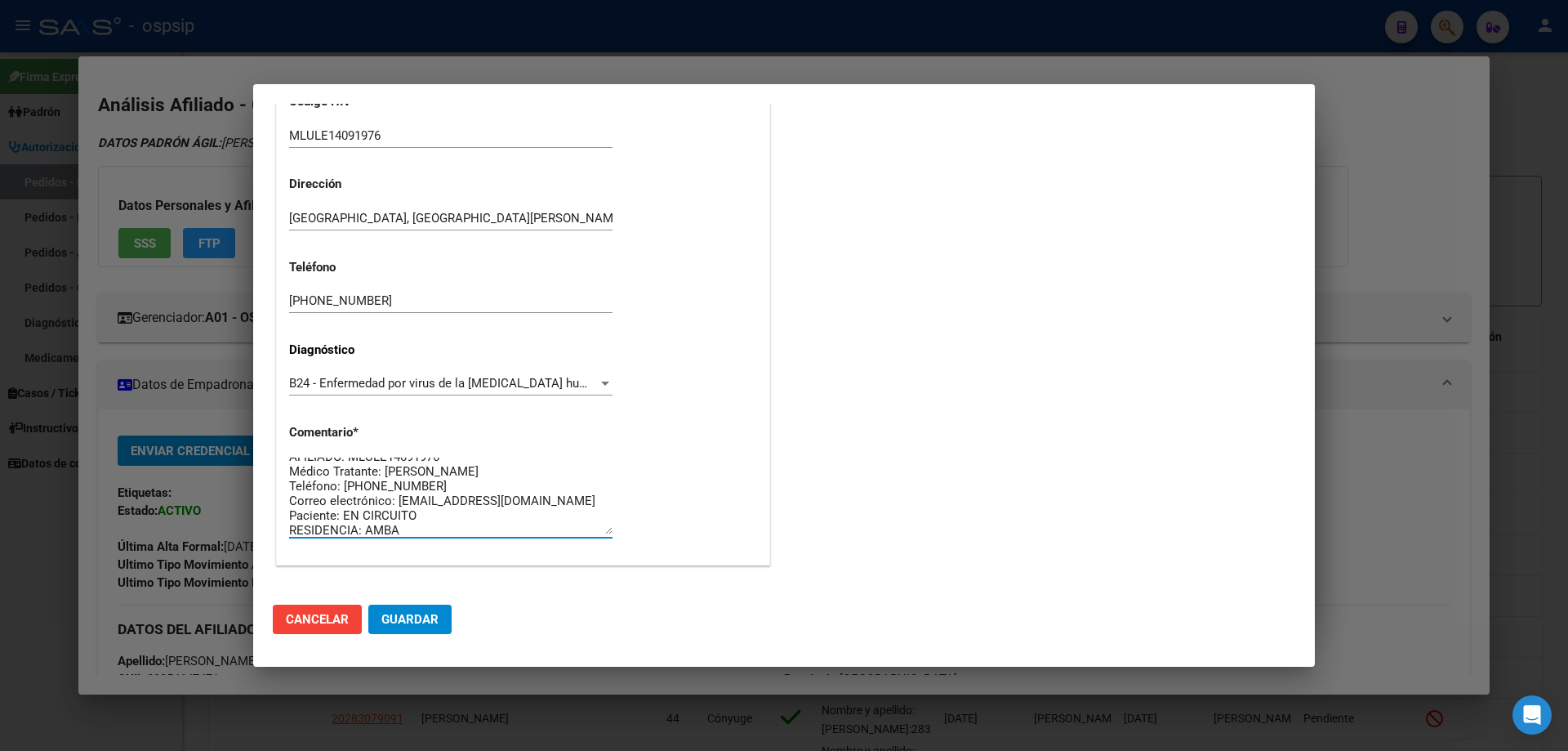
scroll to position [14, 0]
click at [428, 615] on span "Guardar" at bounding box center [409, 619] width 57 height 14
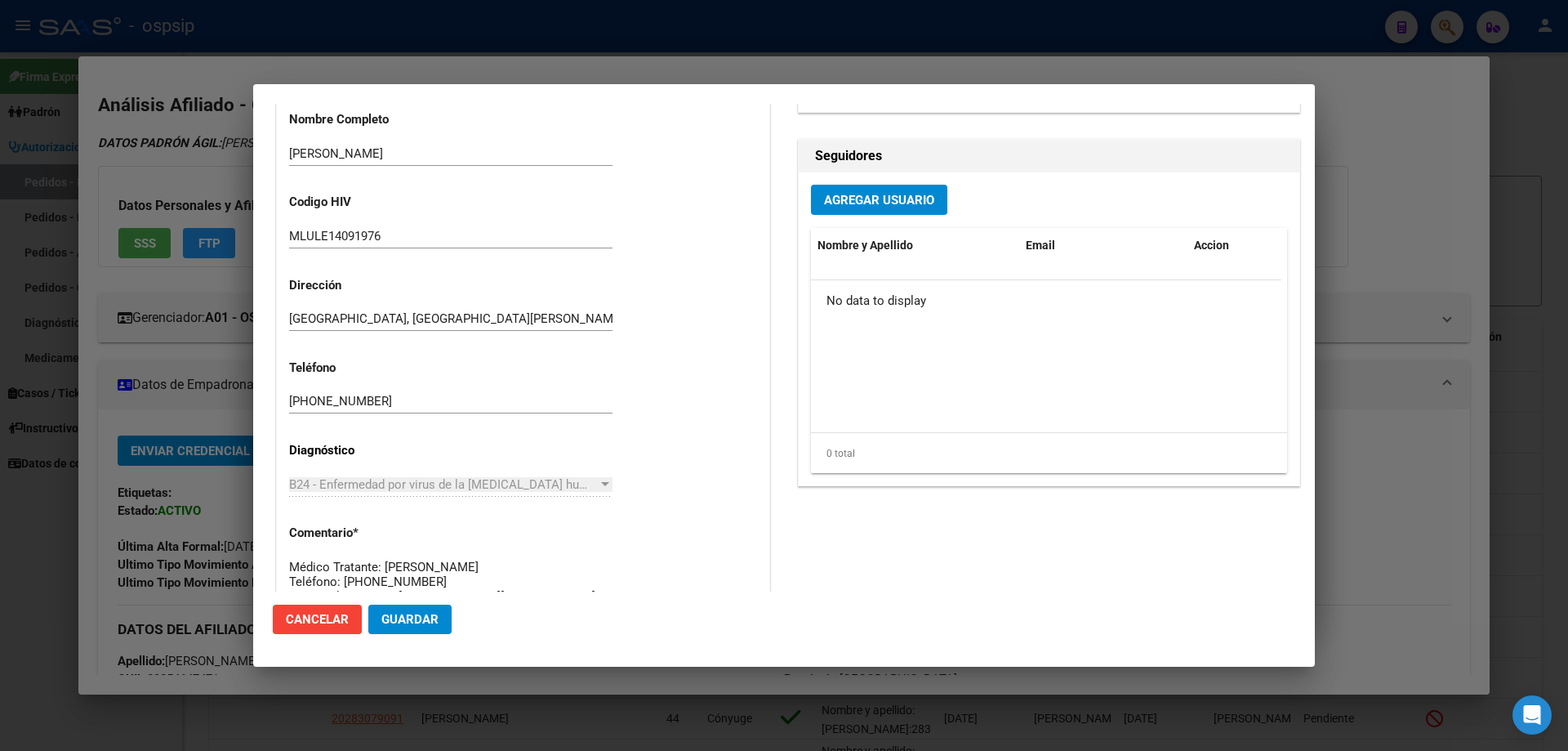
scroll to position [0, 0]
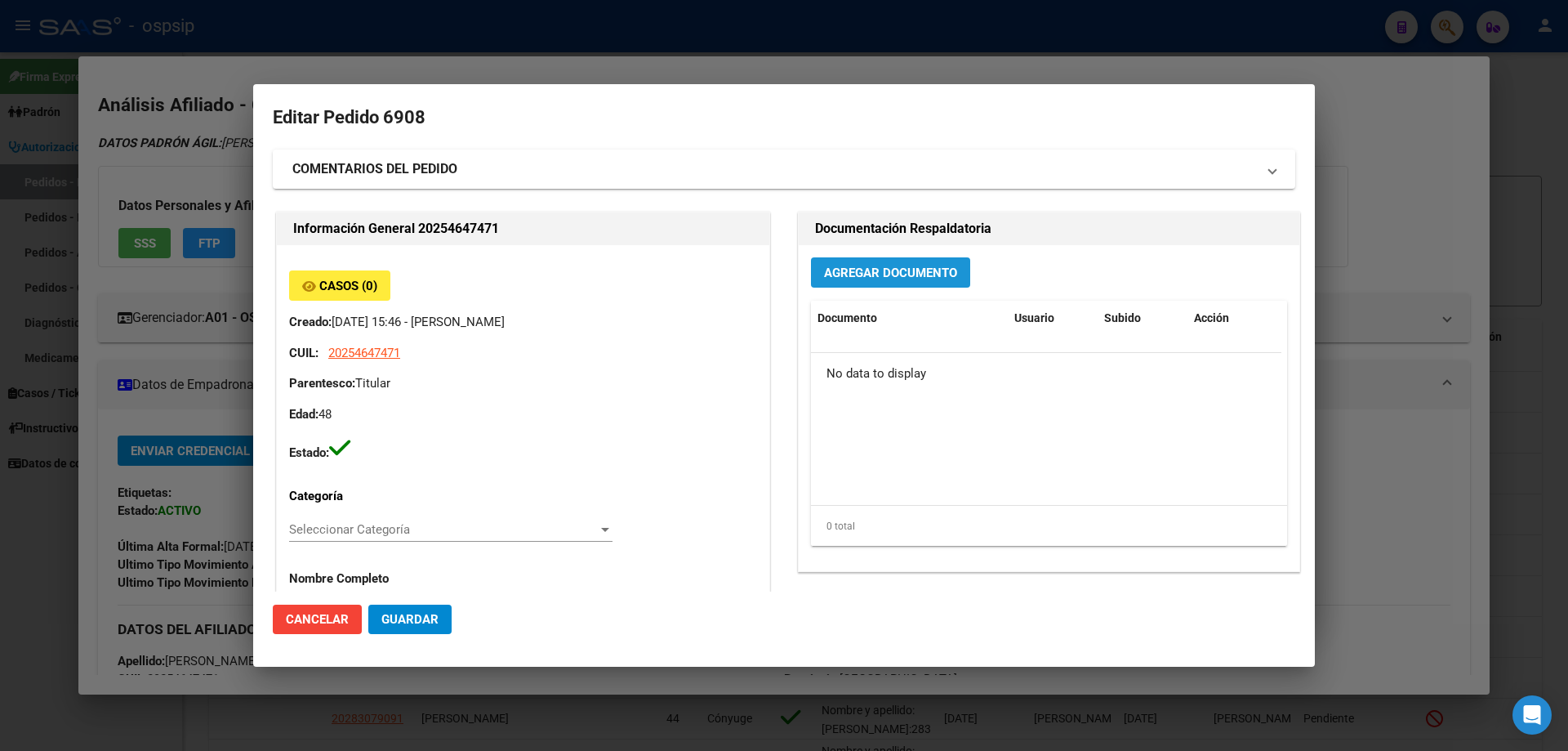
click at [879, 279] on span "Agregar Documento" at bounding box center [890, 272] width 133 height 14
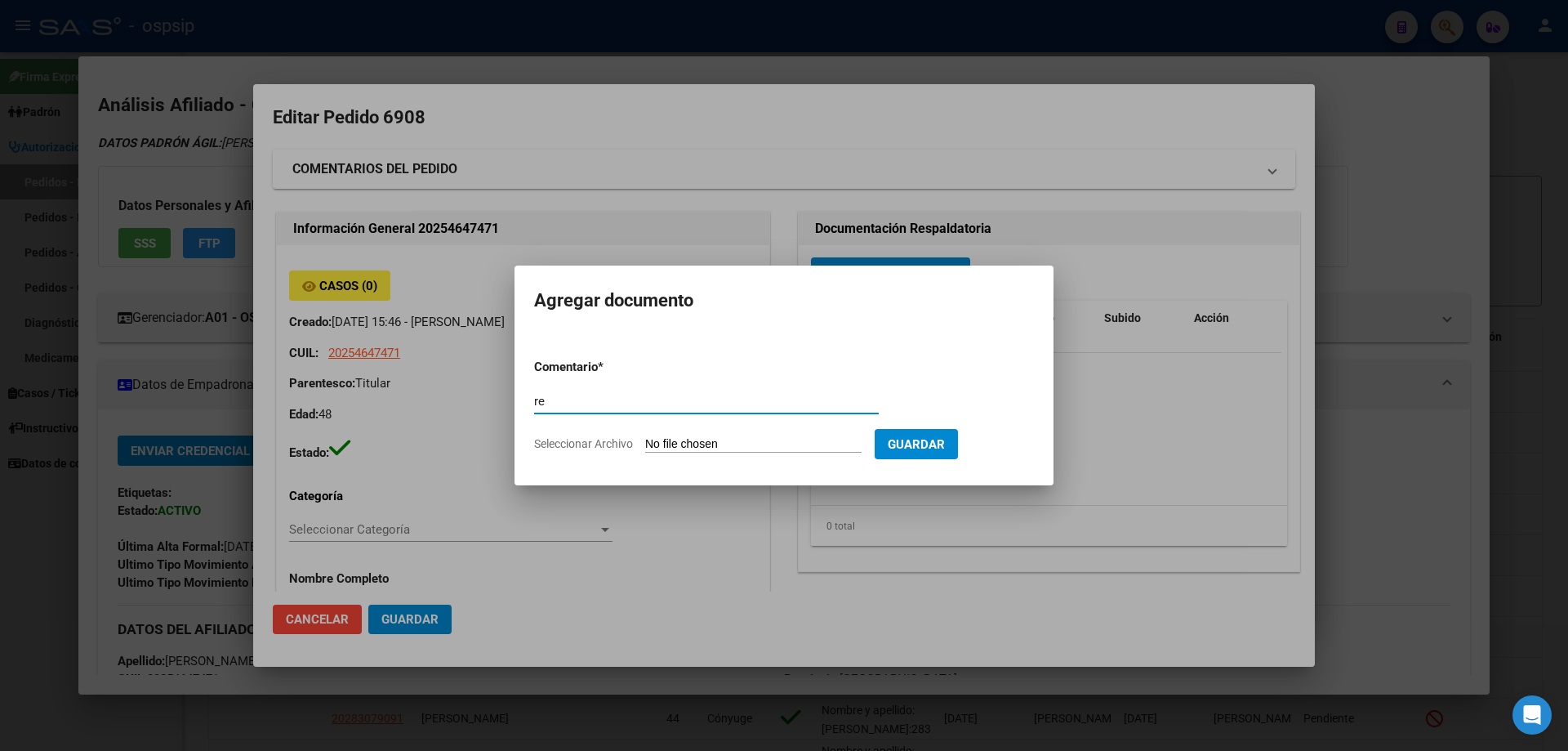
type input "r"
type input "RECETA"
click at [719, 442] on input "Seleccionar Archivo" at bounding box center [753, 444] width 216 height 15
type input "C:\fakepath\2b4ff8f6-69be-4a42-87df-aa9c622139f2.pdf"
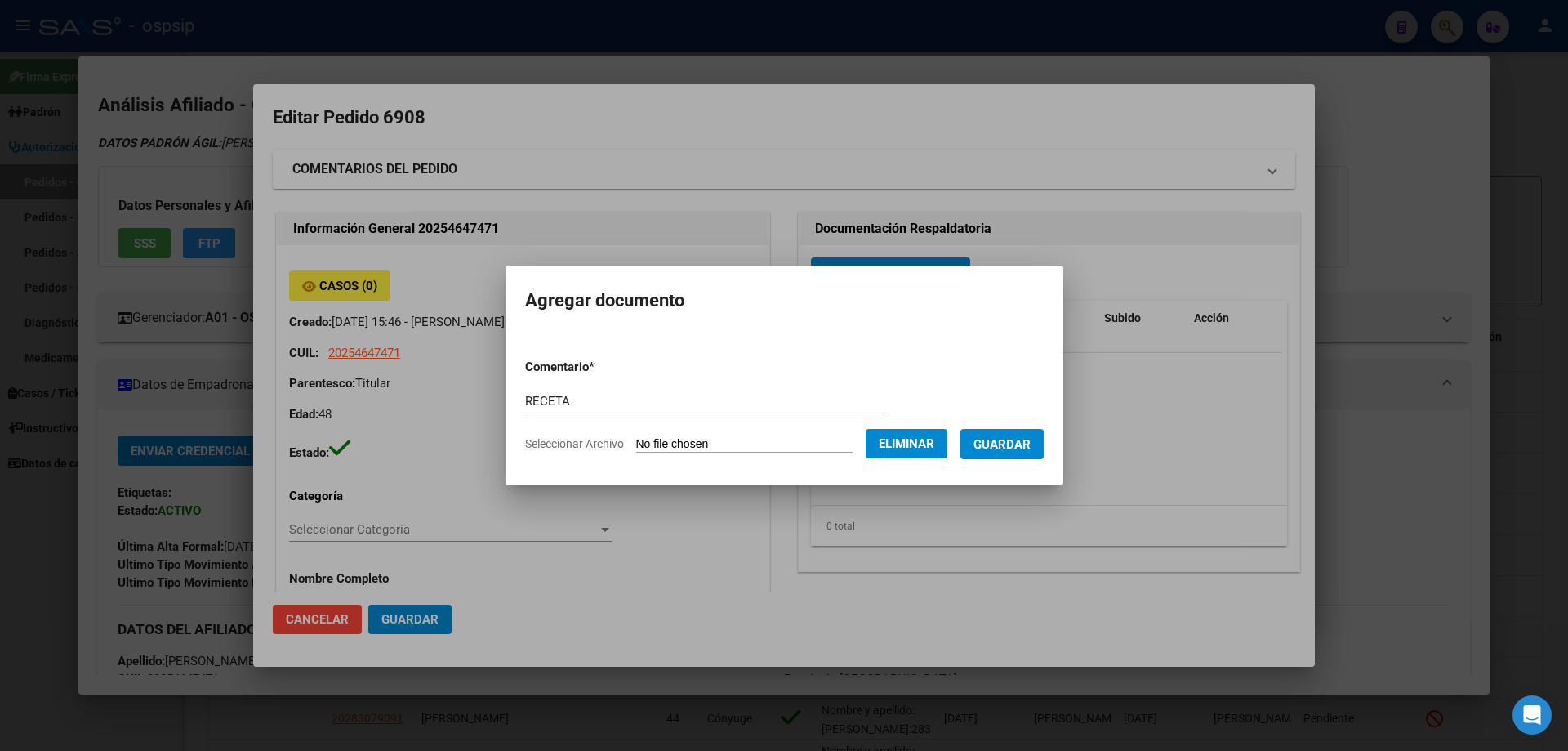
click at [1021, 447] on span "Guardar" at bounding box center [1001, 444] width 57 height 14
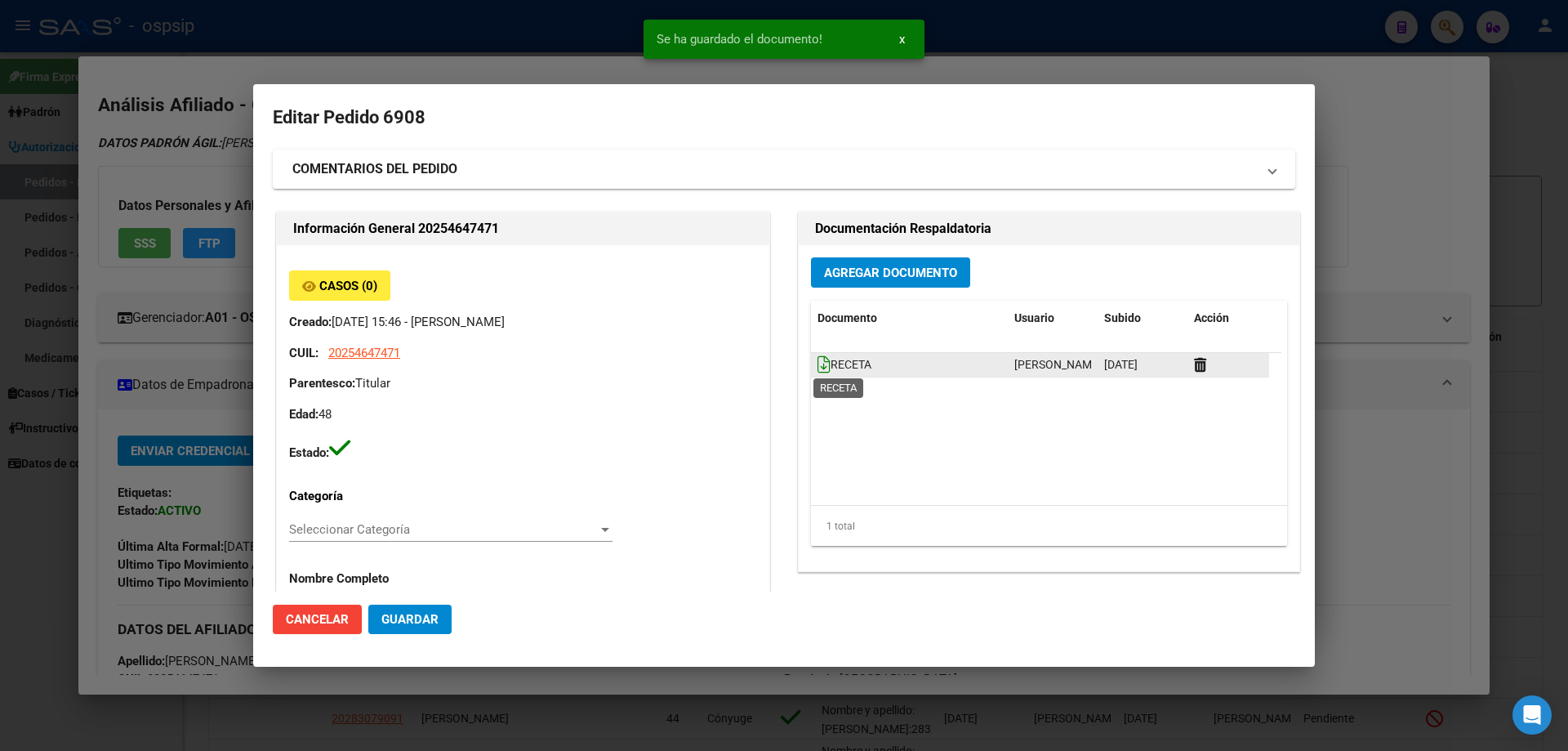
click at [817, 361] on icon at bounding box center [824, 364] width 13 height 18
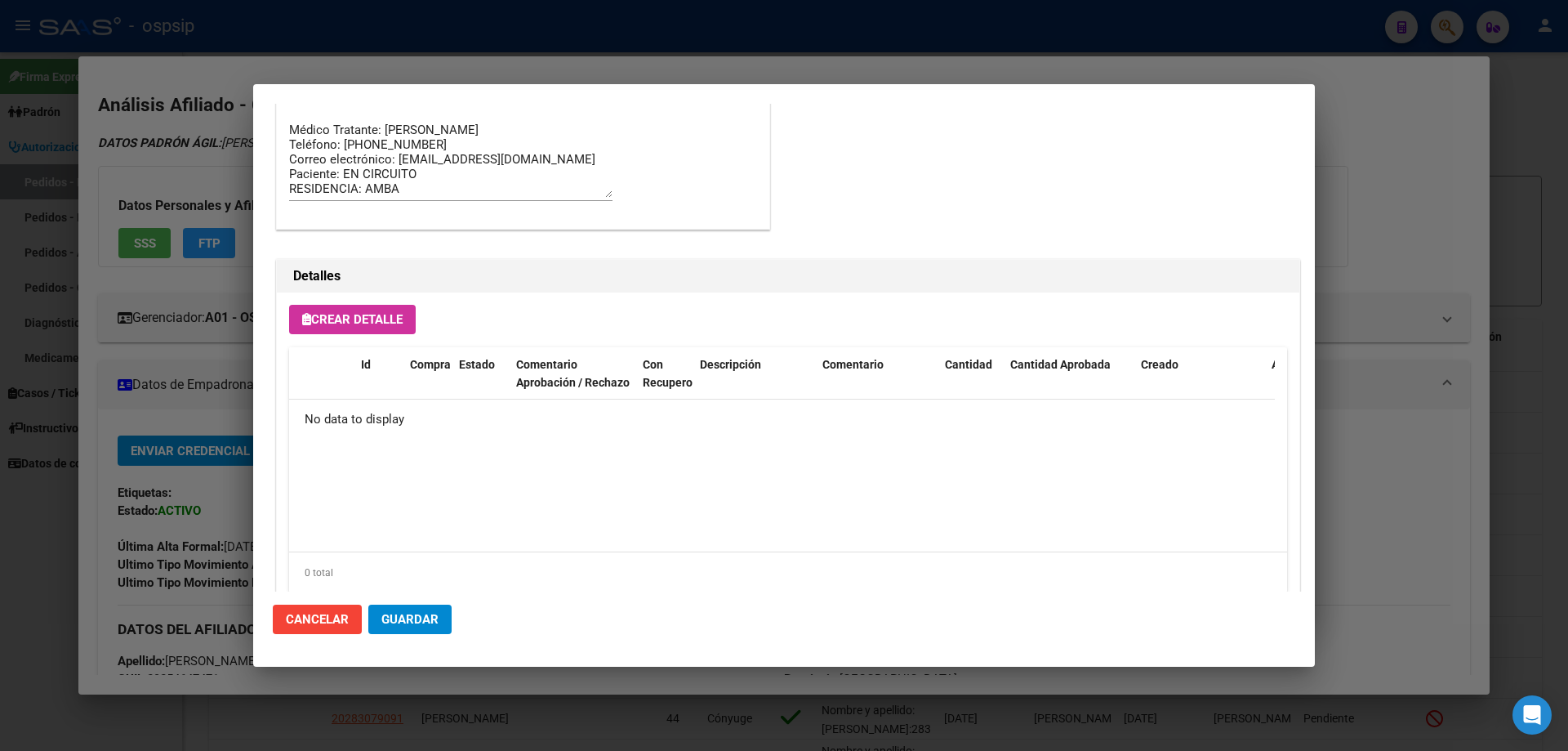
scroll to position [949, 0]
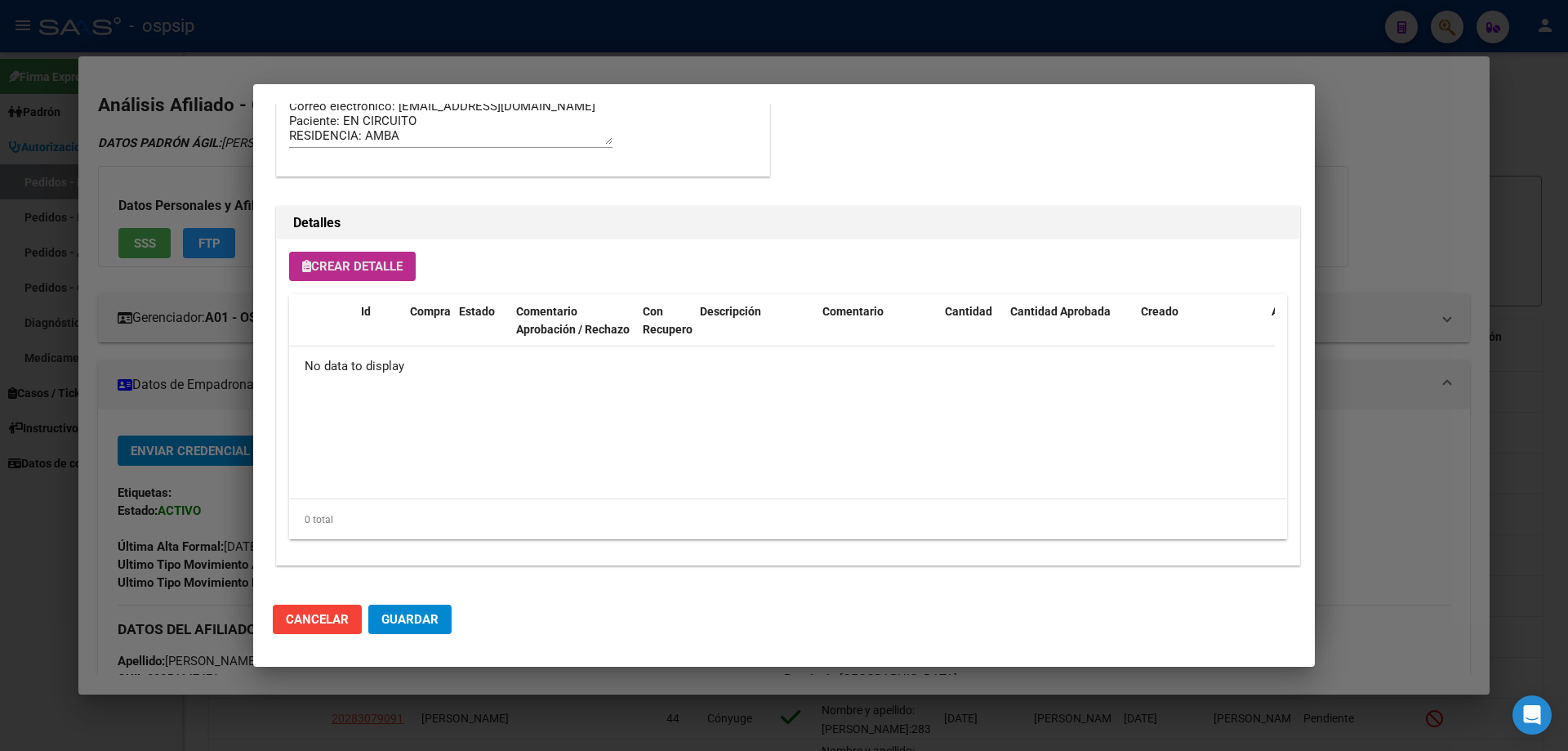
click at [334, 279] on button "Crear Detalle" at bounding box center [352, 266] width 126 height 30
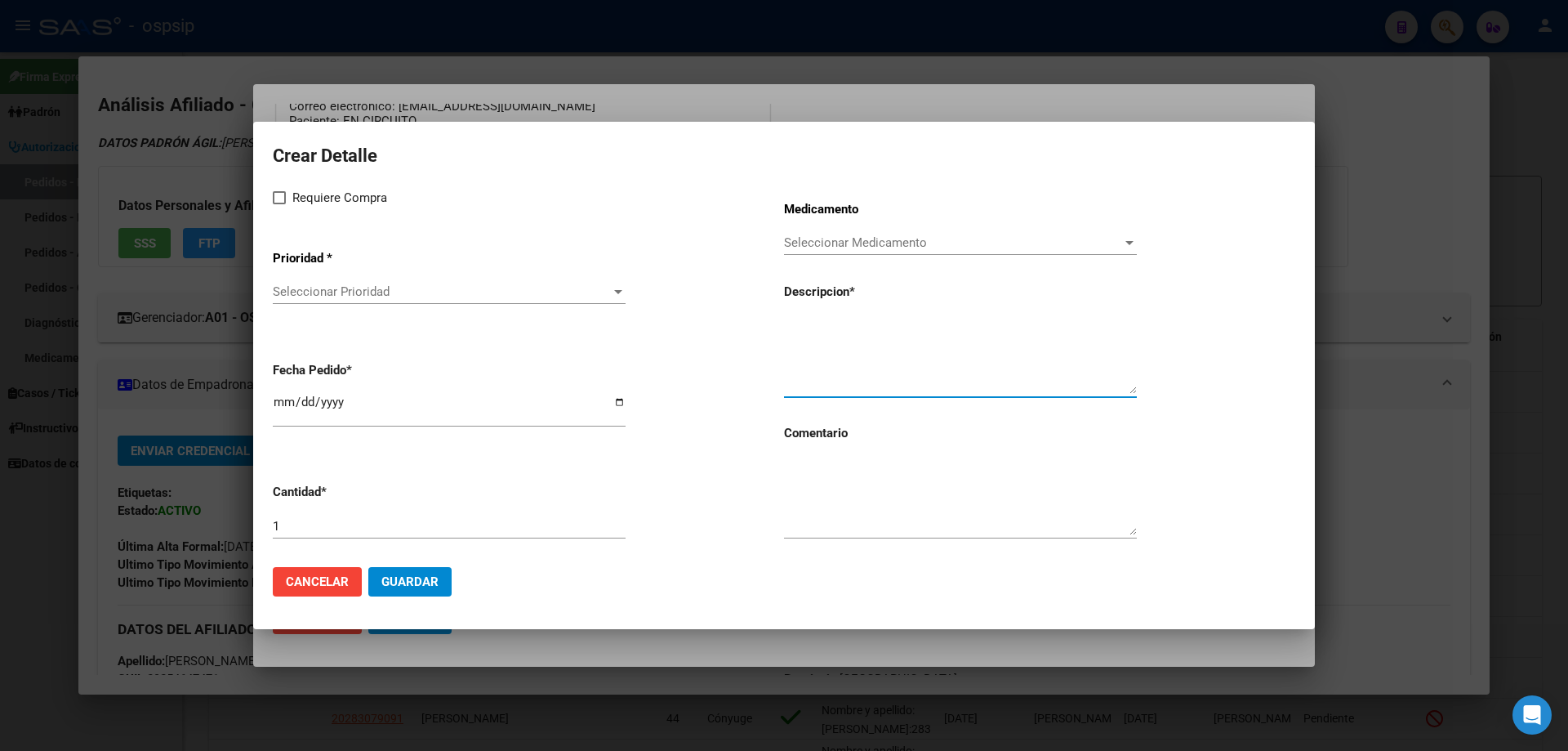
paste textarea "[MEDICAL_DATA]+[MEDICAL_DATA] 50mg/300mg comp. x 30 (DTG/3TC)"
type textarea "[MEDICAL_DATA]+[MEDICAL_DATA] 50mg/300mg comp. x 30 (DTG/3TC)"
click at [867, 505] on textarea at bounding box center [960, 496] width 352 height 77
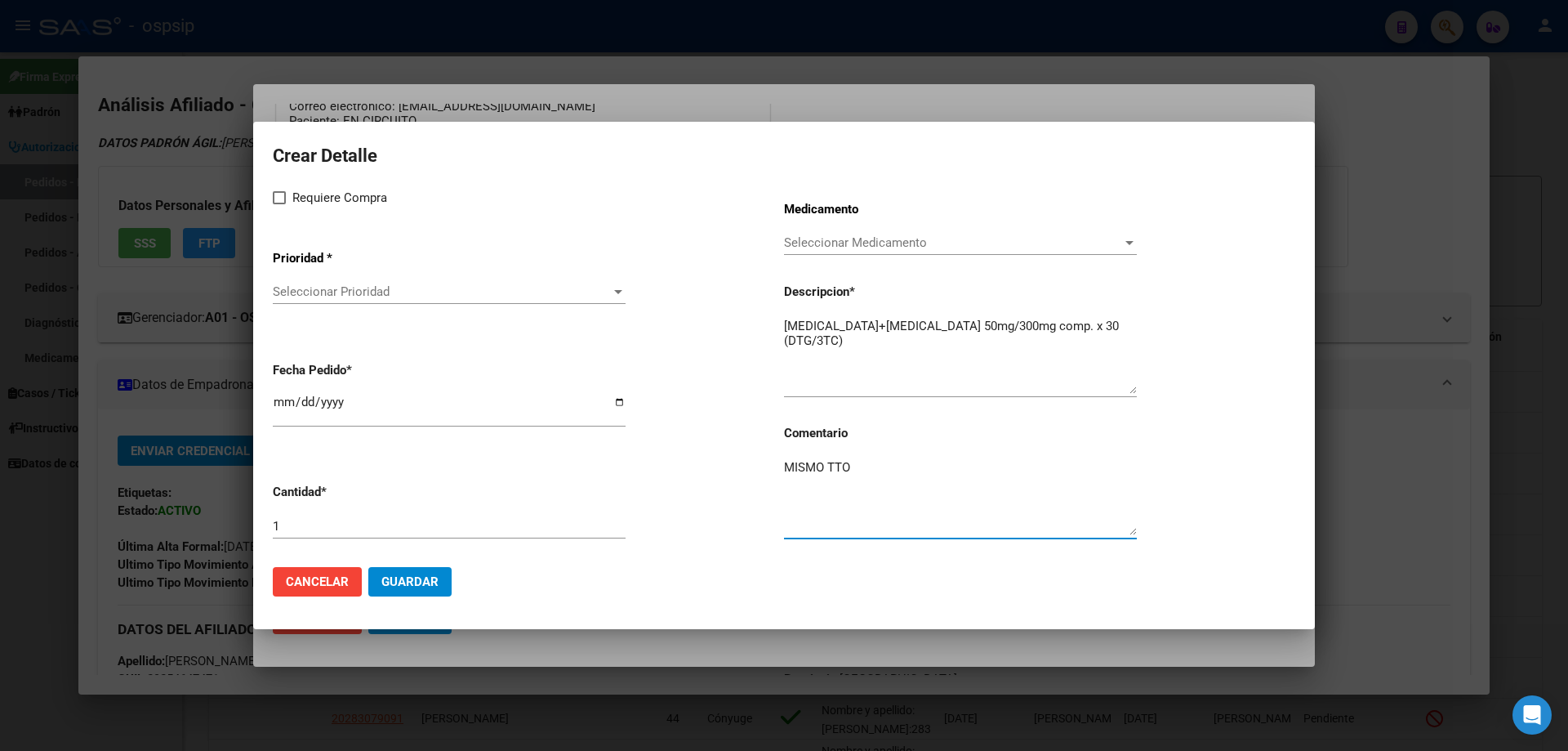
type textarea "MISMO TTO"
click at [278, 201] on span at bounding box center [279, 197] width 13 height 13
click at [278, 205] on input "Requiere Compra" at bounding box center [278, 205] width 1 height 1
checkbox input "true"
drag, startPoint x: 315, startPoint y: 284, endPoint x: 318, endPoint y: 294, distance: 10.4
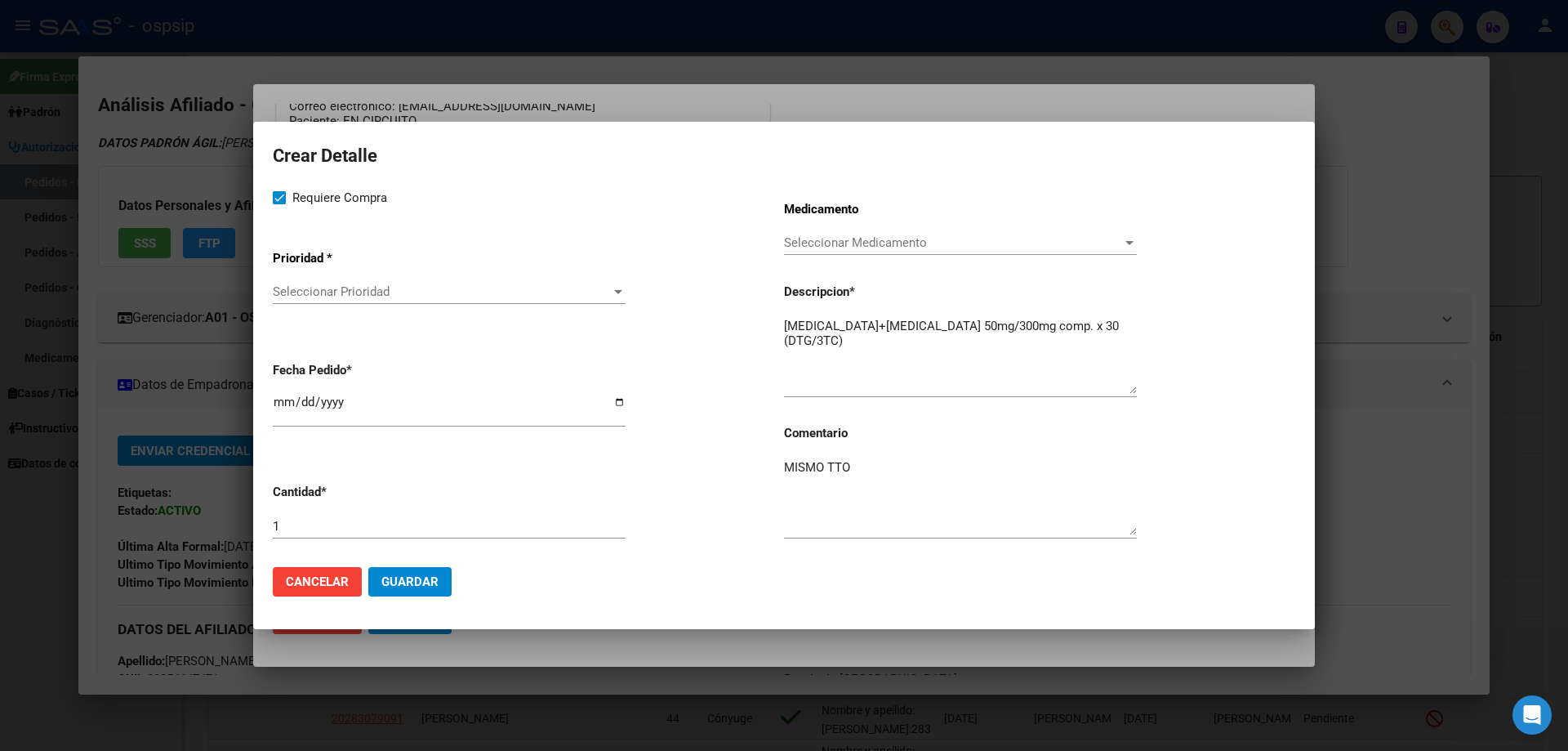
click at [318, 294] on div "Seleccionar Prioridad Seleccionar Prioridad" at bounding box center [449, 291] width 352 height 24
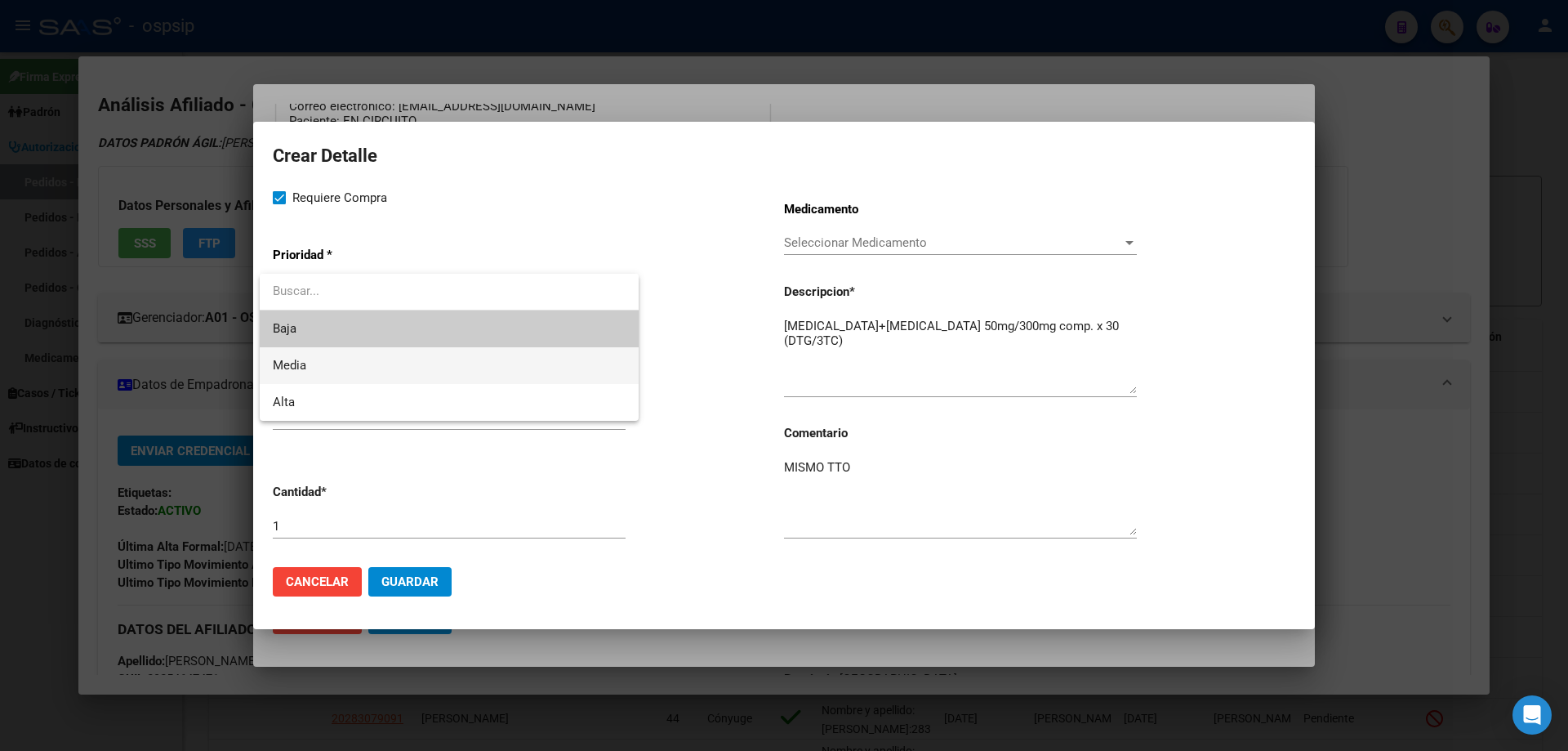
click at [309, 368] on span "Media" at bounding box center [449, 365] width 352 height 37
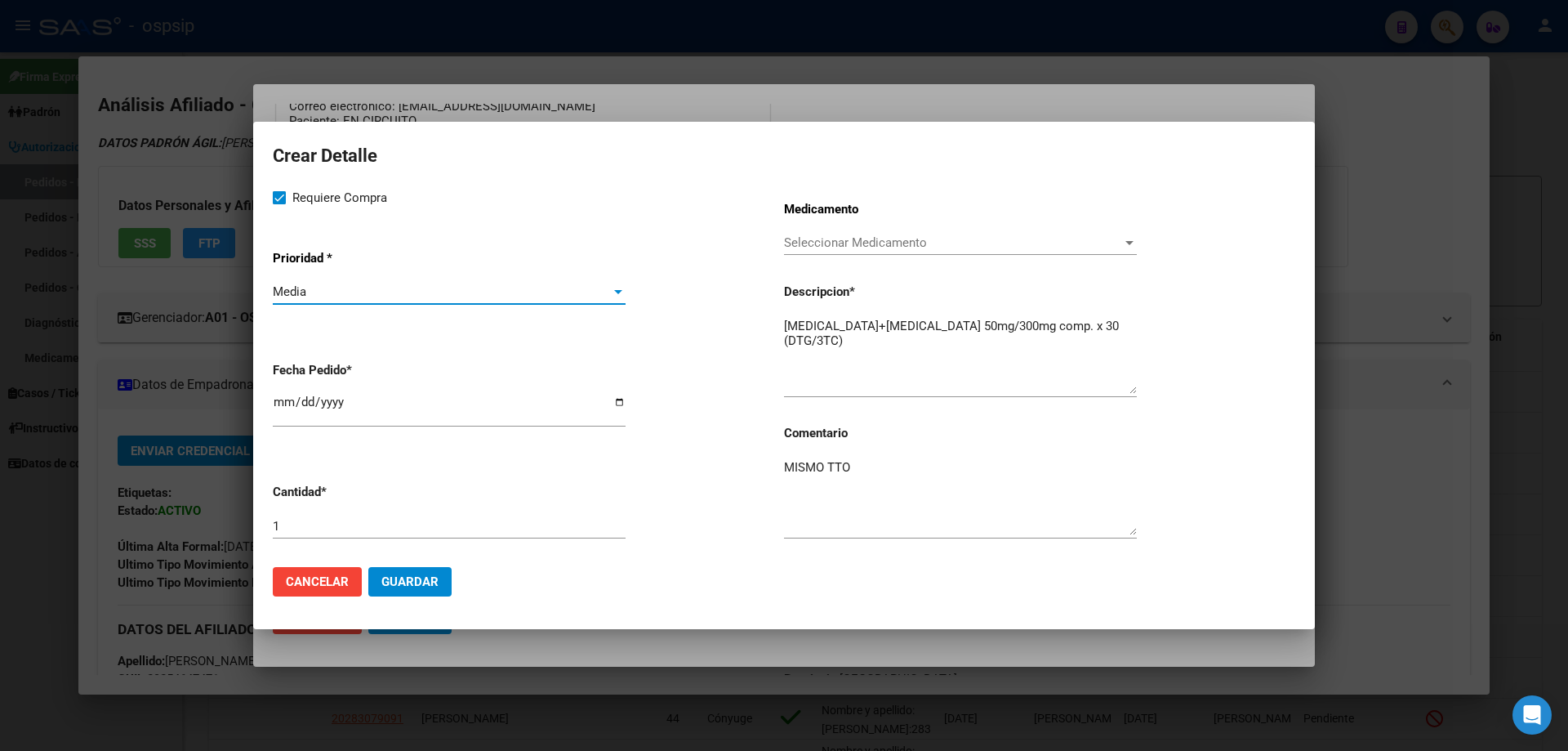
click at [287, 404] on input "2025-08-20" at bounding box center [449, 408] width 352 height 26
type input "2025-08-07"
click at [424, 584] on span "Guardar" at bounding box center [409, 582] width 57 height 14
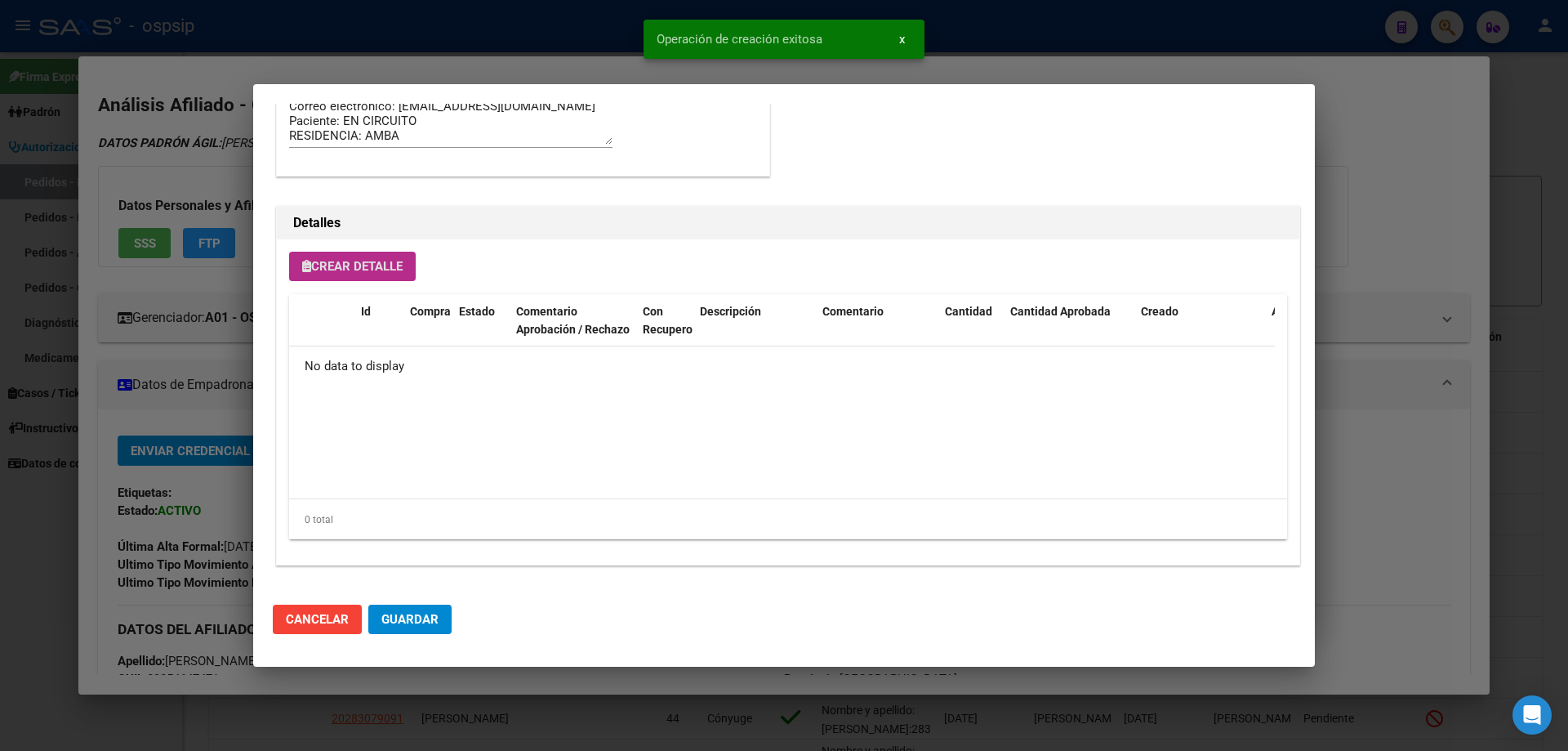
scroll to position [979, 0]
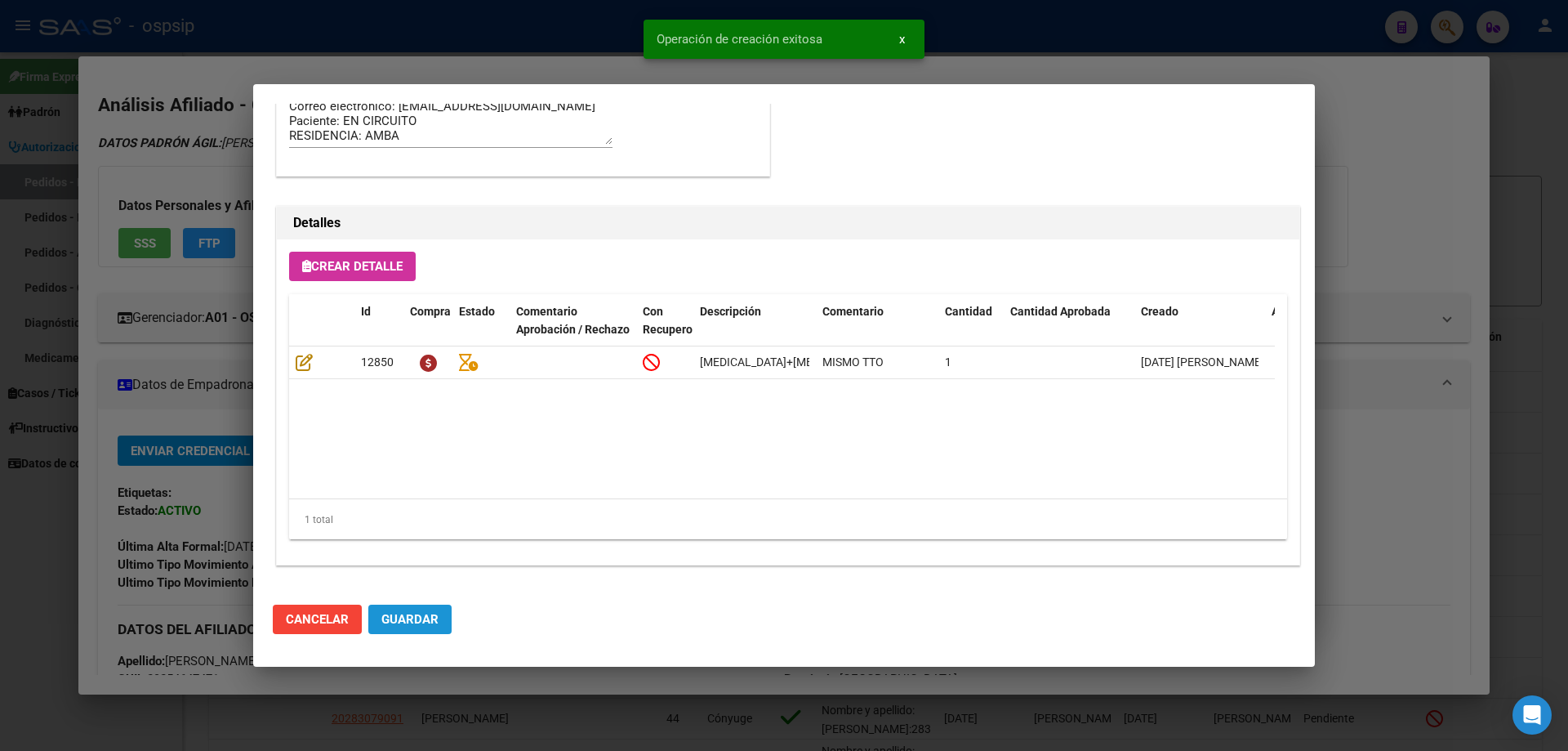
click at [414, 618] on span "Guardar" at bounding box center [409, 619] width 57 height 14
click at [363, 609] on mat-dialog-actions "Cancelar Guardar" at bounding box center [784, 619] width 1022 height 56
click at [392, 609] on button "Guardar" at bounding box center [410, 619] width 83 height 30
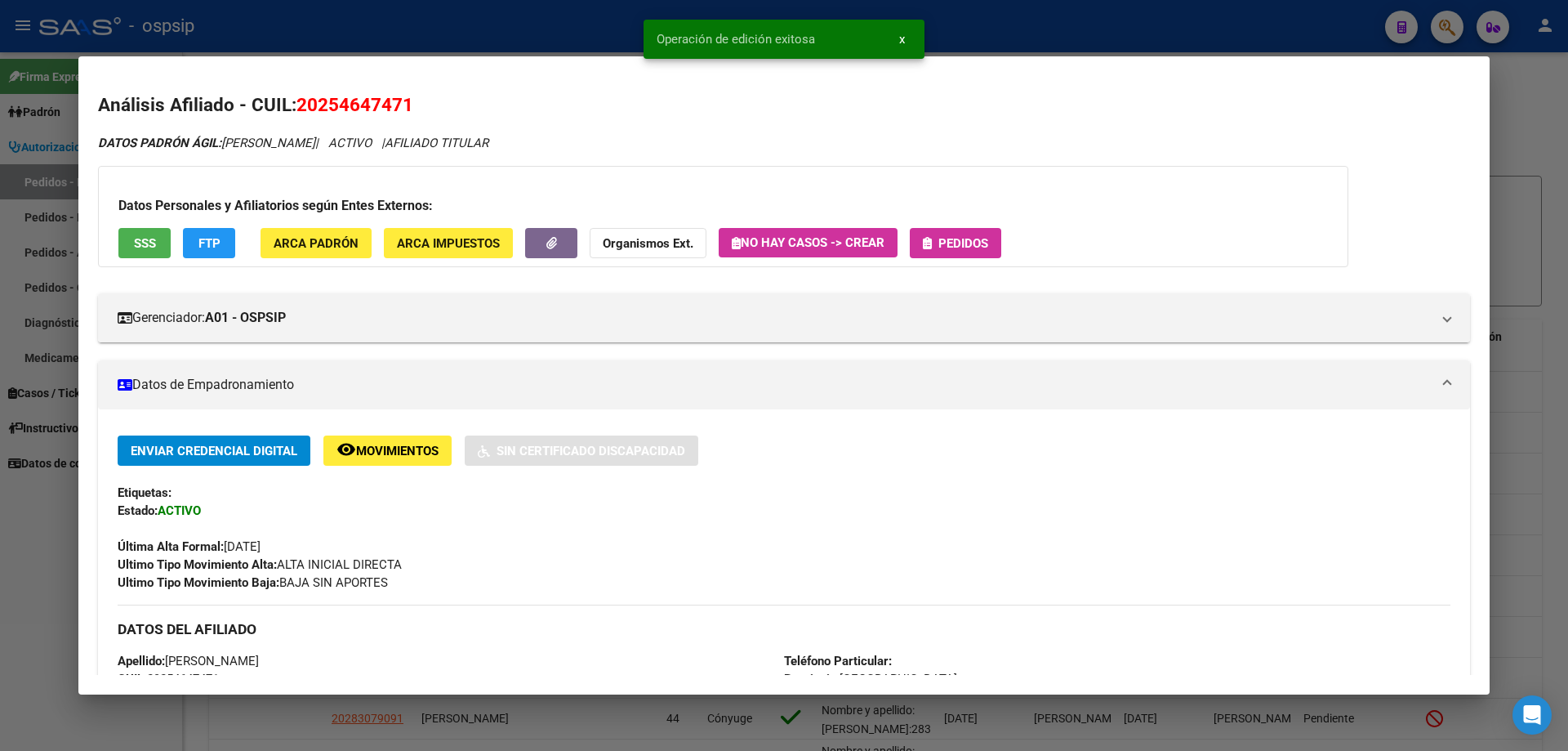
click at [945, 236] on span "Pedidos" at bounding box center [962, 243] width 50 height 14
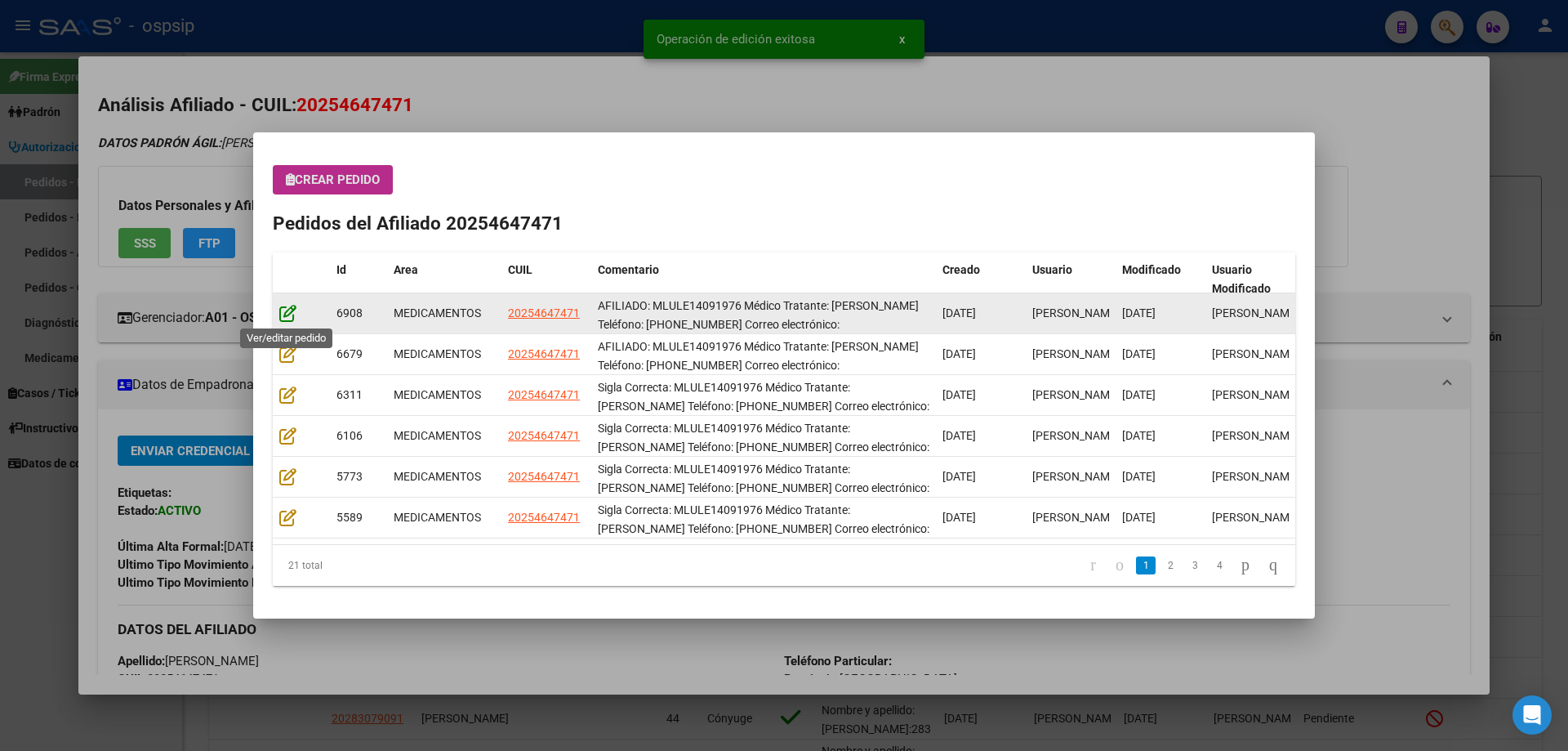
click at [294, 314] on icon at bounding box center [287, 313] width 17 height 18
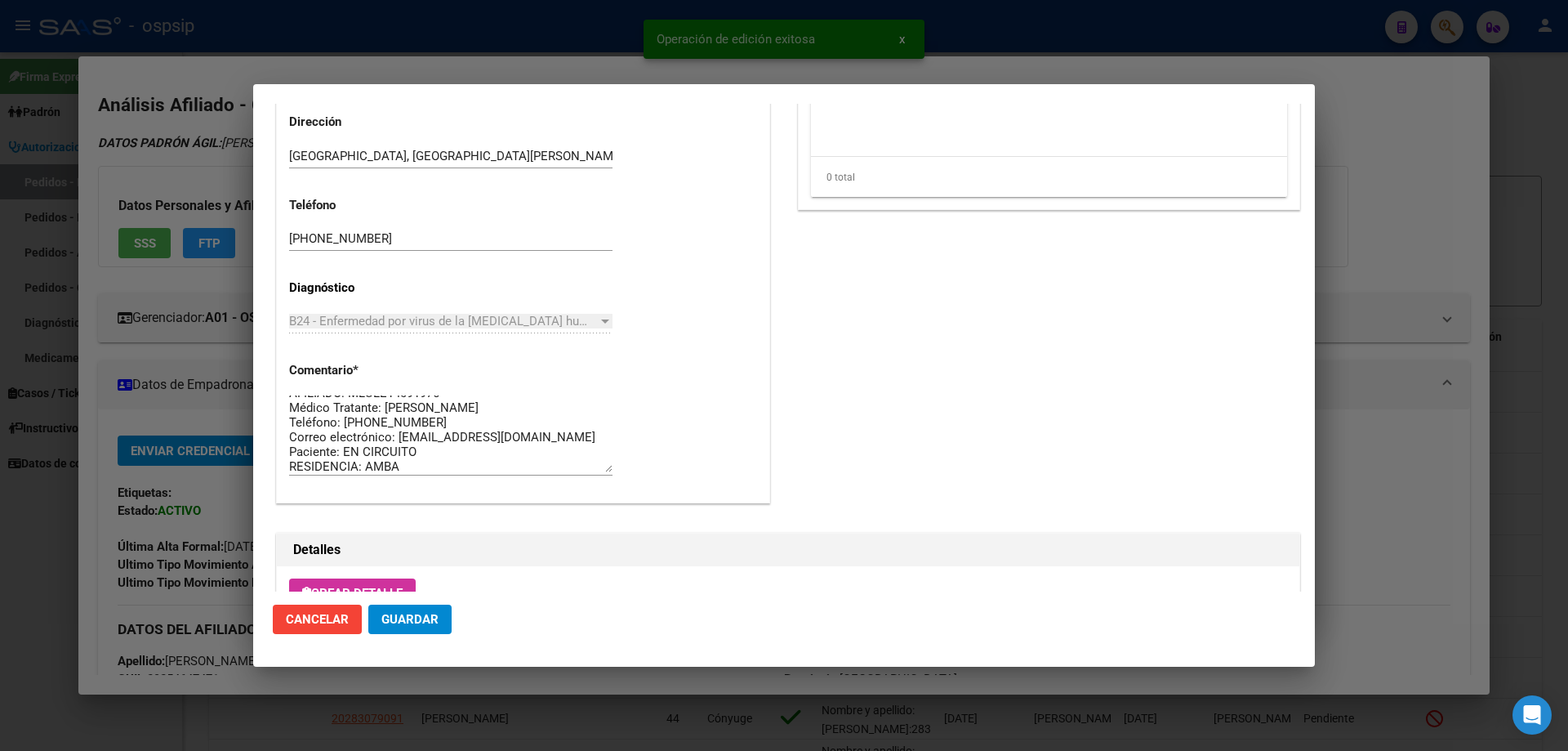
scroll to position [14, 0]
click at [414, 617] on span "Guardar" at bounding box center [409, 619] width 57 height 14
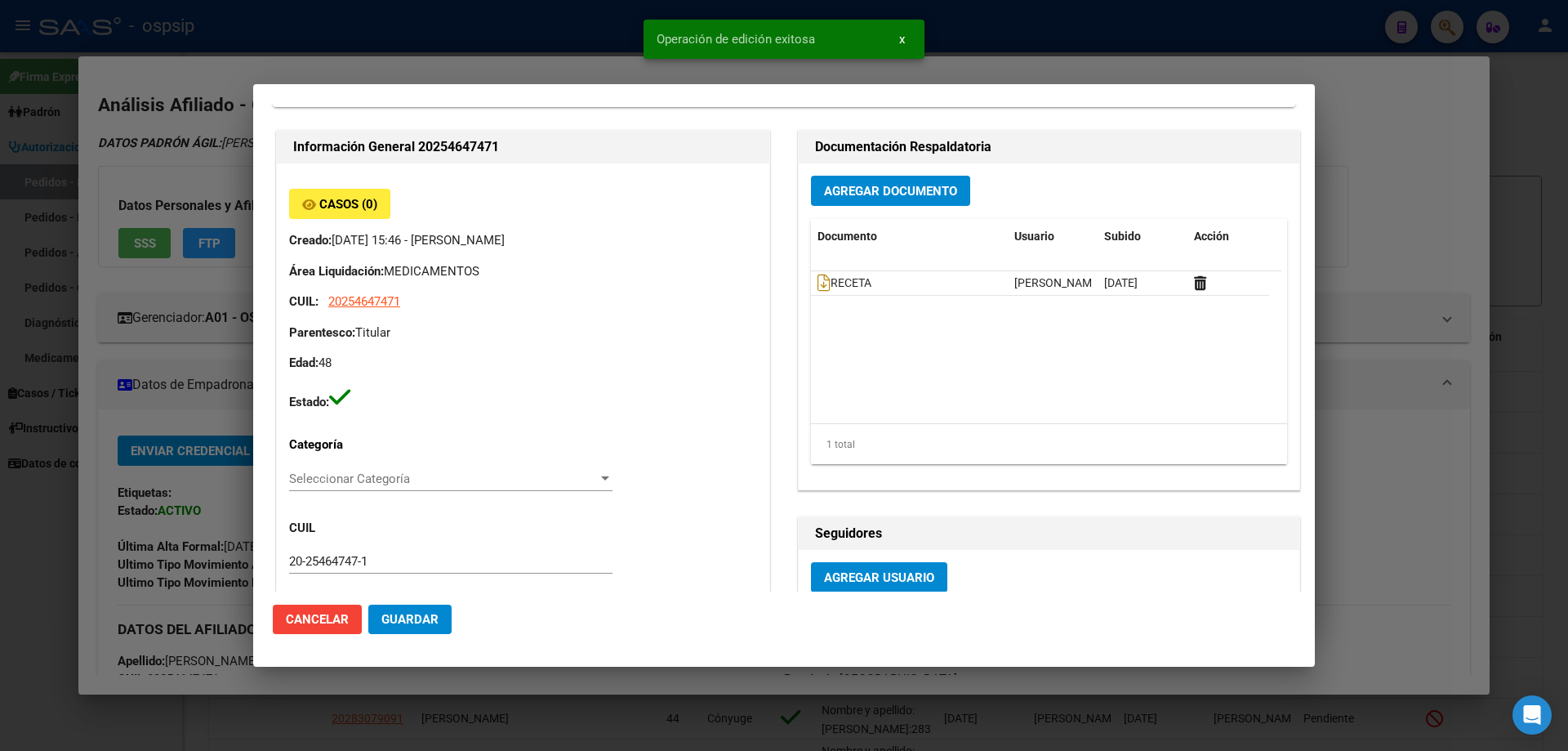
scroll to position [0, 0]
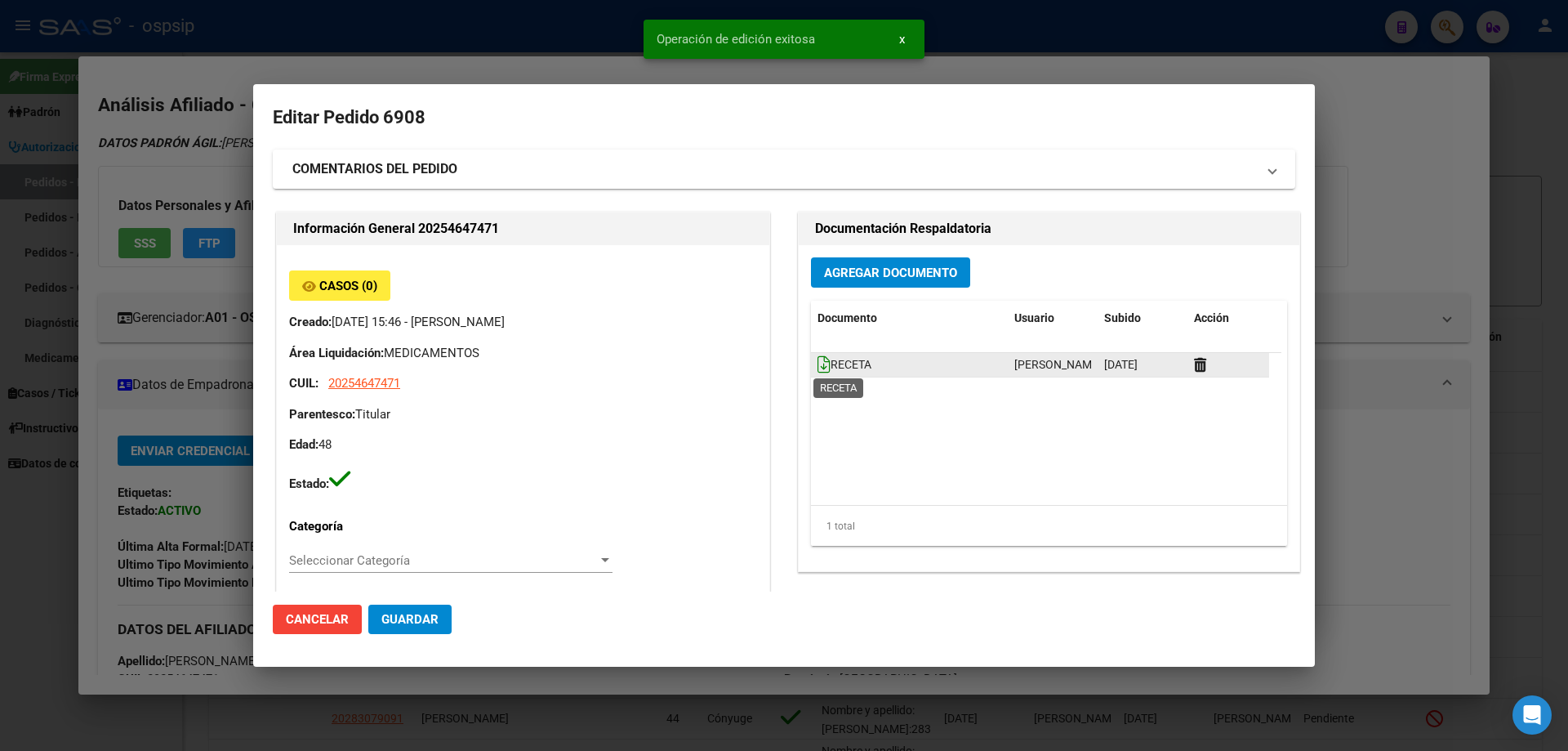
click at [820, 370] on icon at bounding box center [824, 364] width 13 height 18
